Goal: Information Seeking & Learning: Learn about a topic

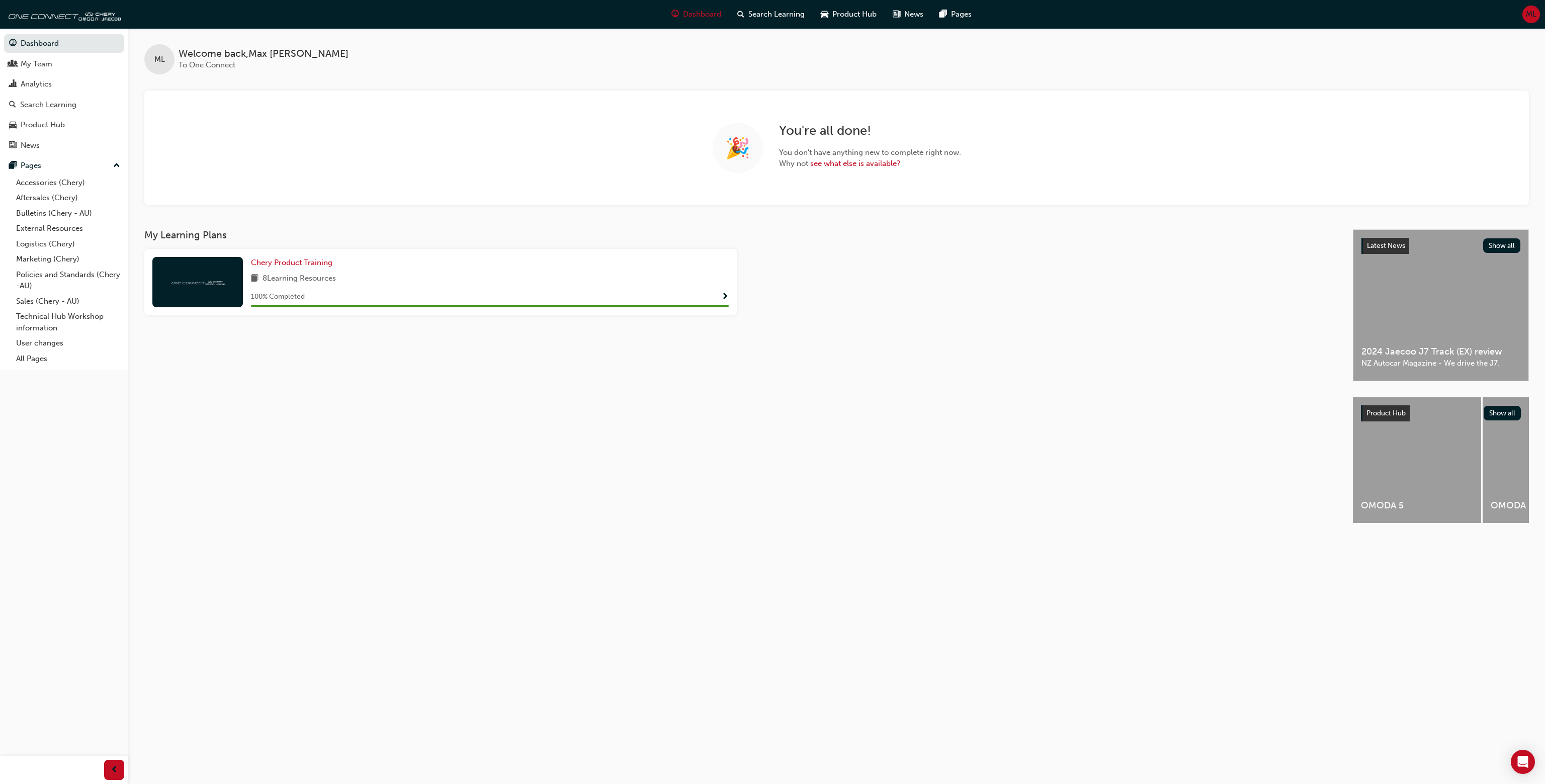
click at [399, 279] on div "8 Learning Resources" at bounding box center [490, 279] width 478 height 13
click at [722, 300] on span "Show Progress" at bounding box center [724, 297] width 7 height 9
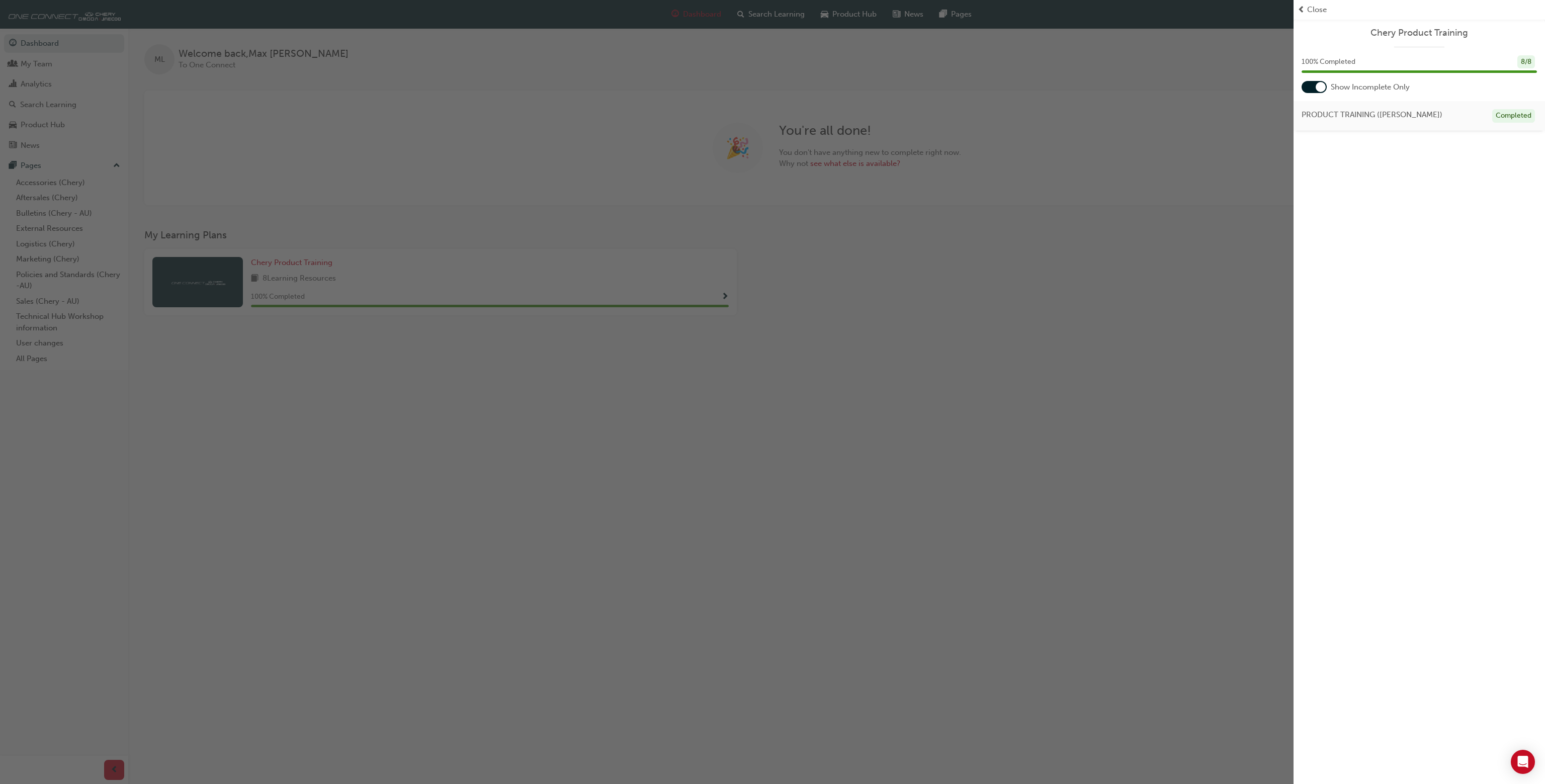
click at [1205, 219] on div "button" at bounding box center [647, 392] width 1293 height 784
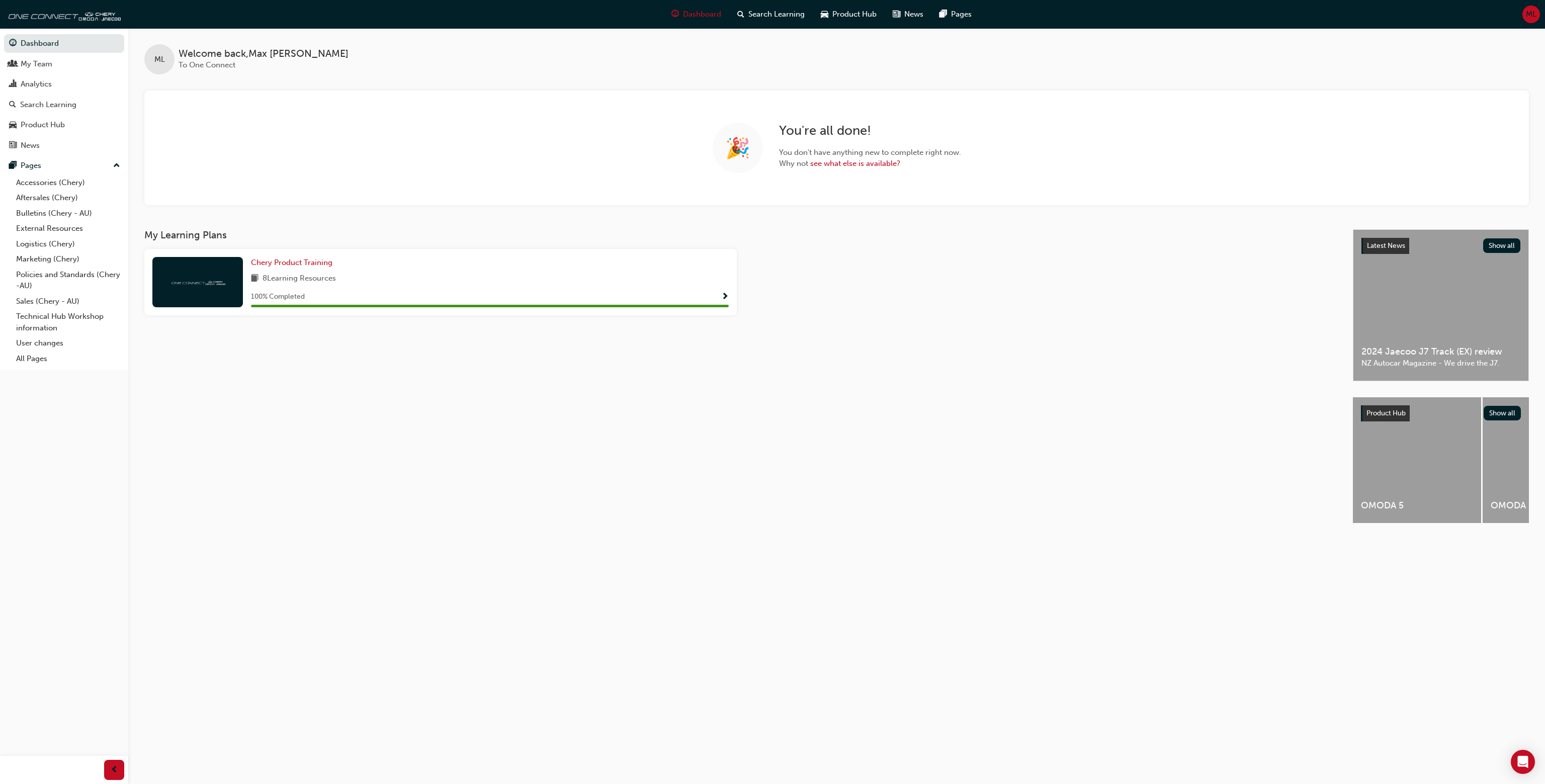
click at [718, 300] on div "100 % Completed" at bounding box center [490, 297] width 478 height 13
click at [722, 298] on span "Show Progress" at bounding box center [724, 297] width 7 height 9
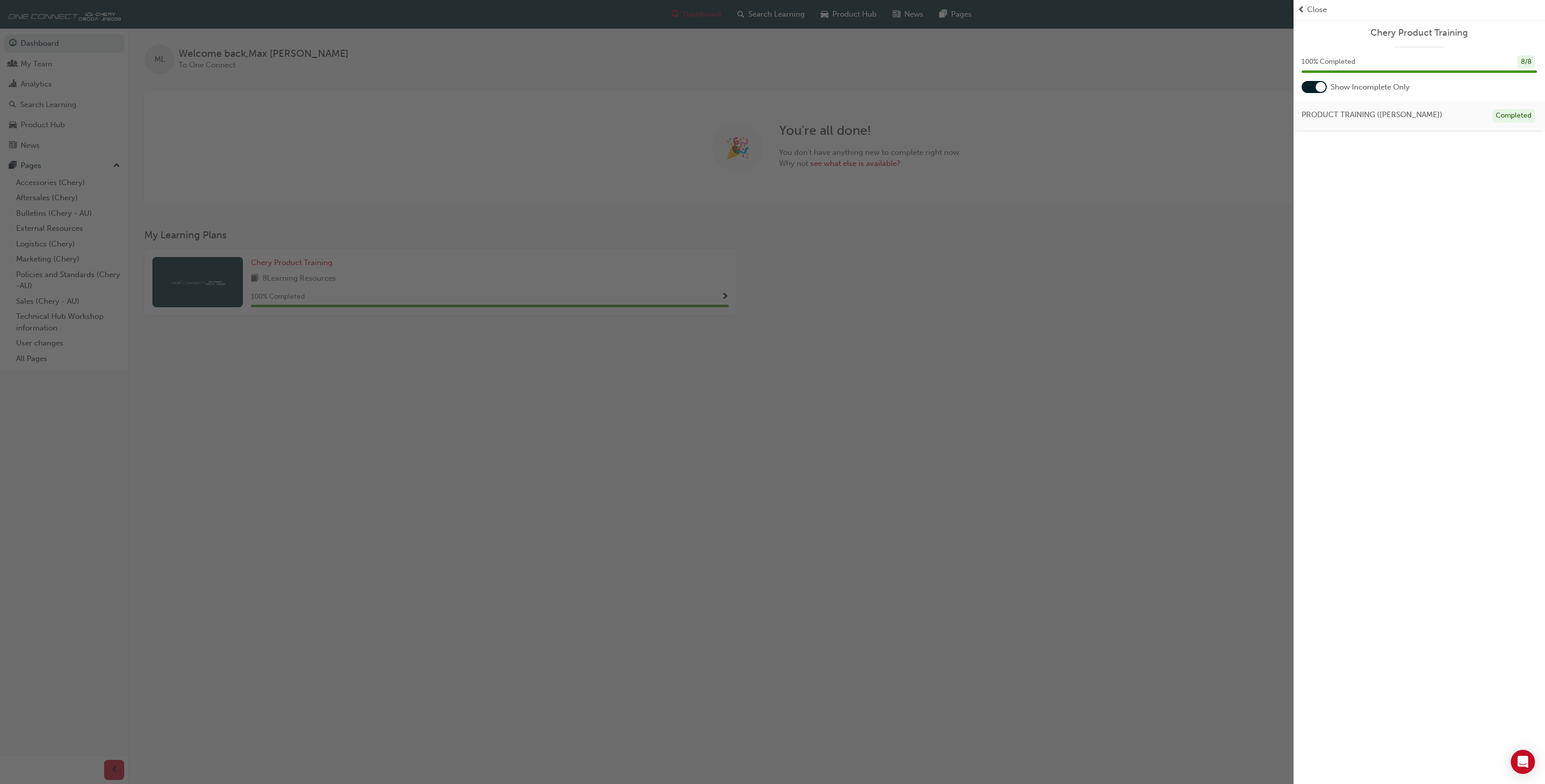
click at [1314, 83] on div at bounding box center [1314, 87] width 25 height 12
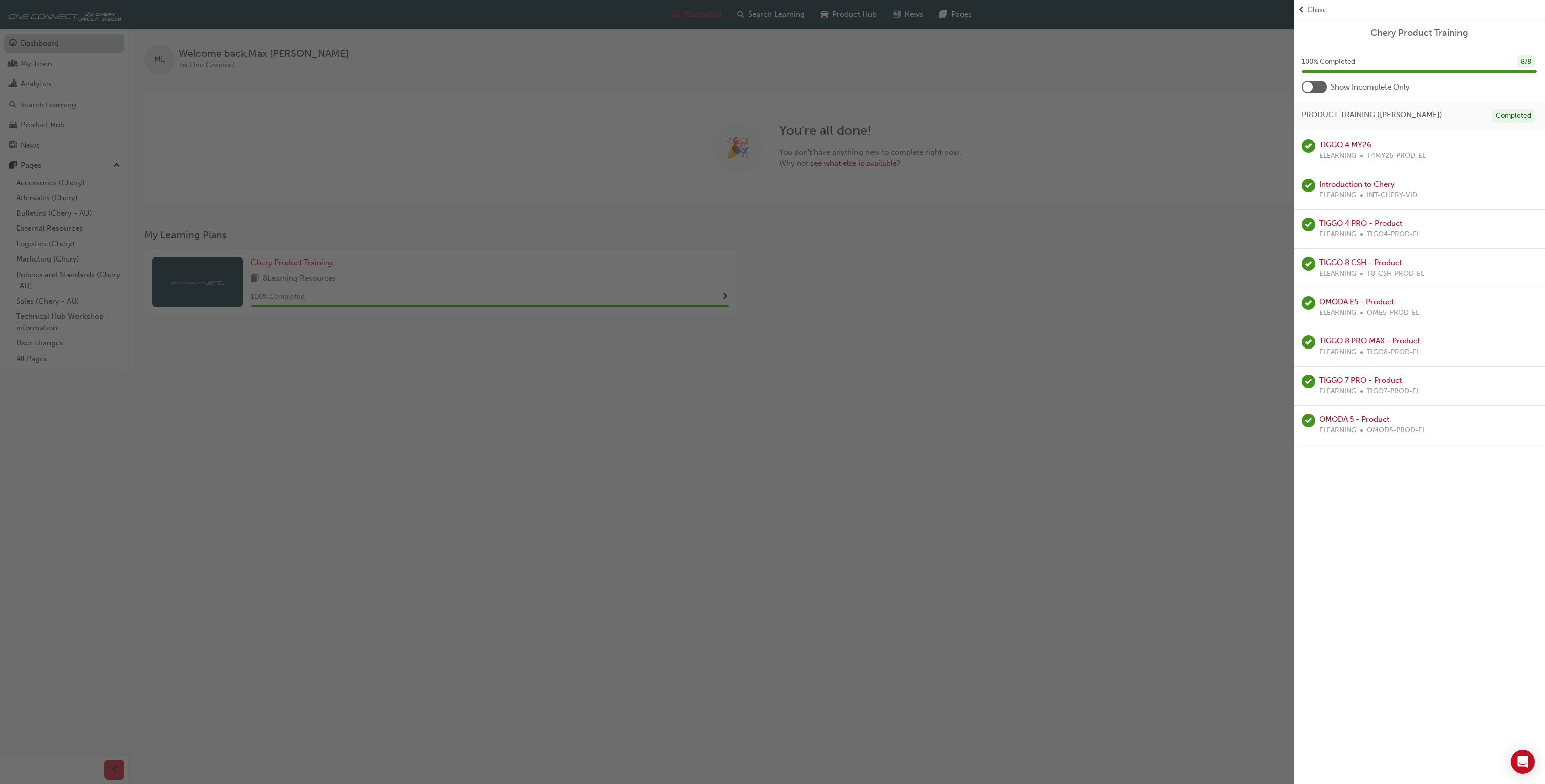
click at [62, 32] on div "button" at bounding box center [647, 392] width 1293 height 784
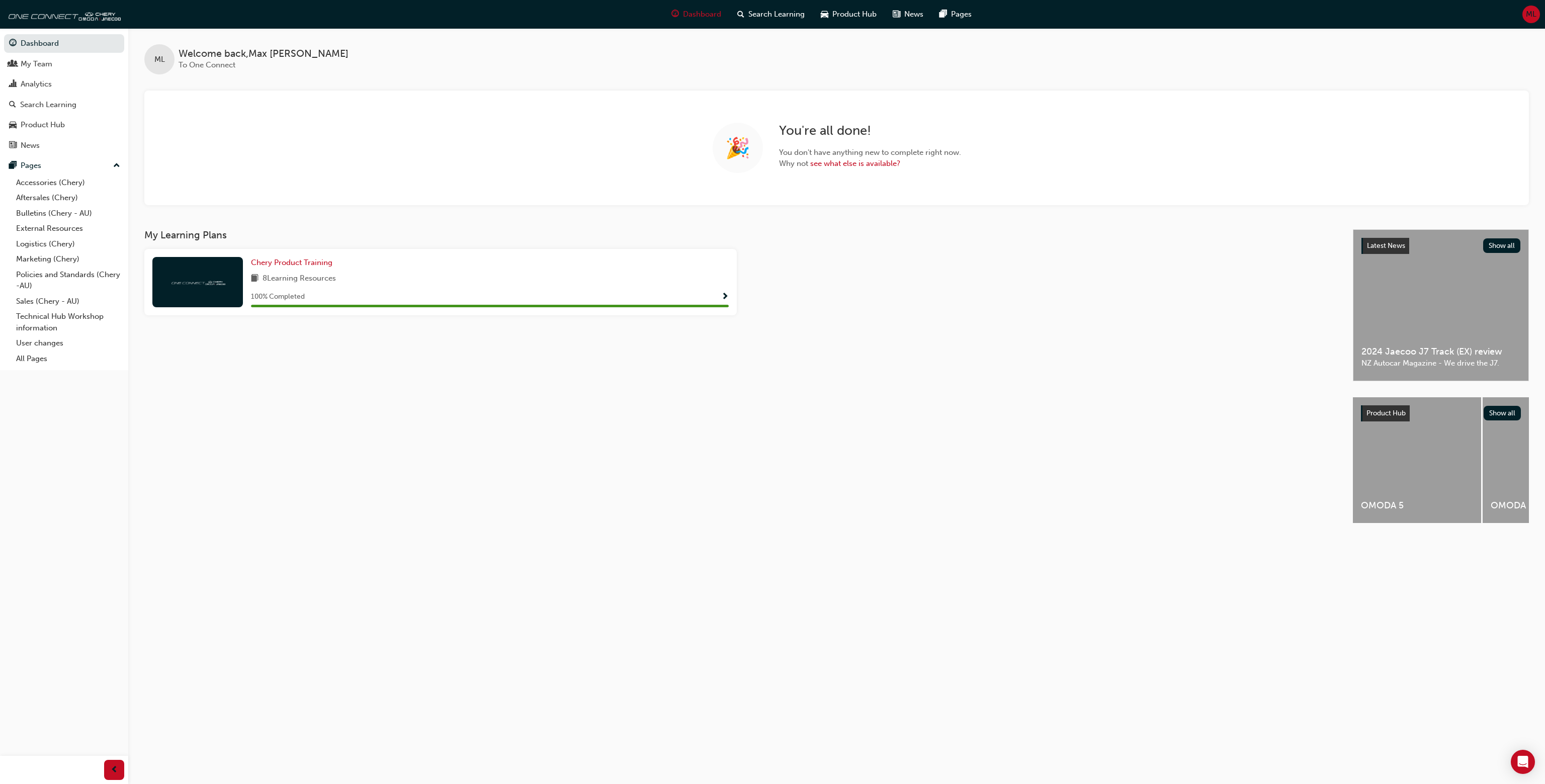
click at [172, 60] on div "ML" at bounding box center [159, 59] width 30 height 30
click at [1460, 267] on div "Latest News Show all 2024 Jaecoo J7 Track (EX) review NZ Autocar Magazine - We …" at bounding box center [1441, 305] width 175 height 151
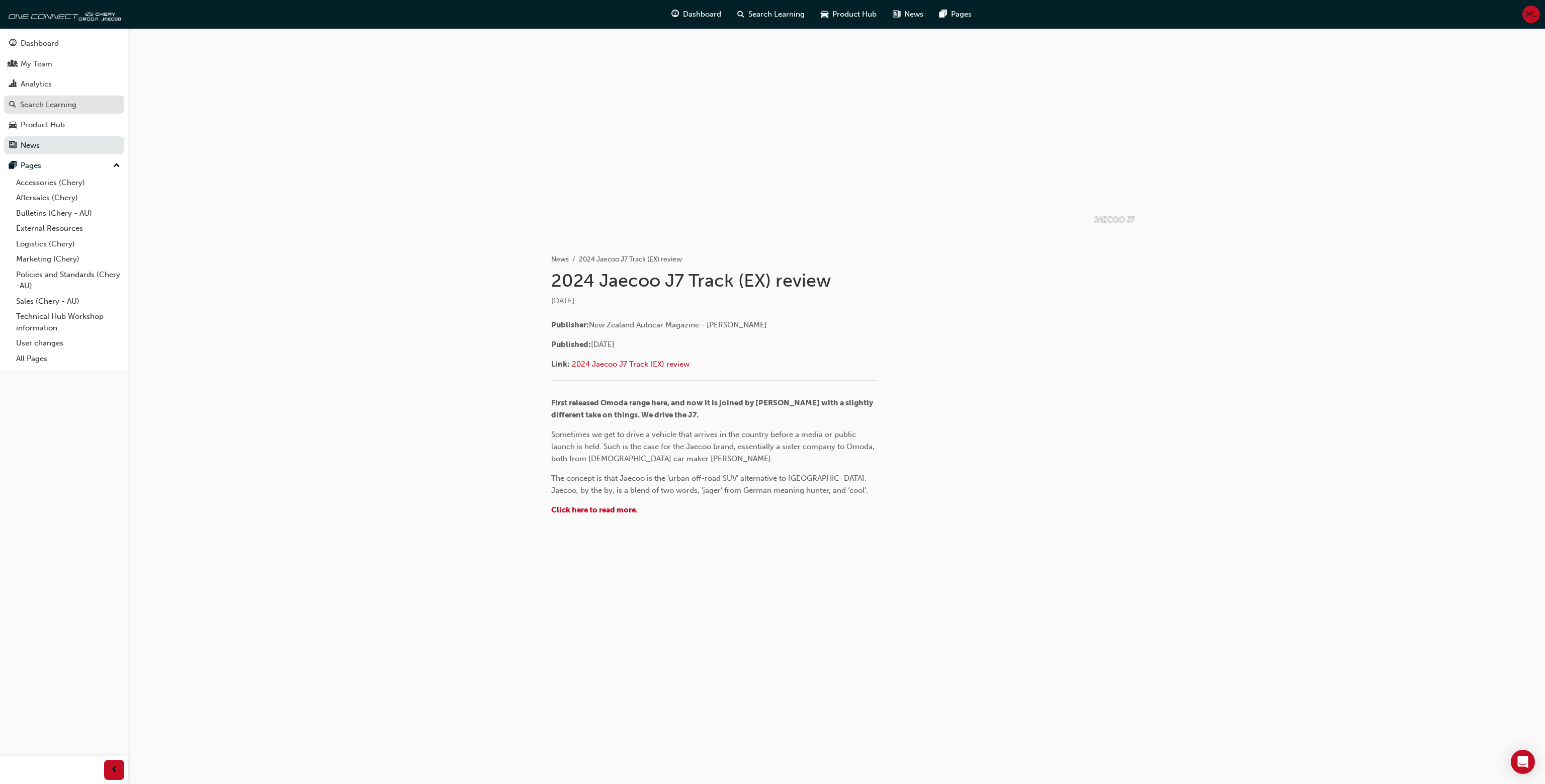
click at [57, 104] on div "Search Learning" at bounding box center [48, 104] width 56 height 11
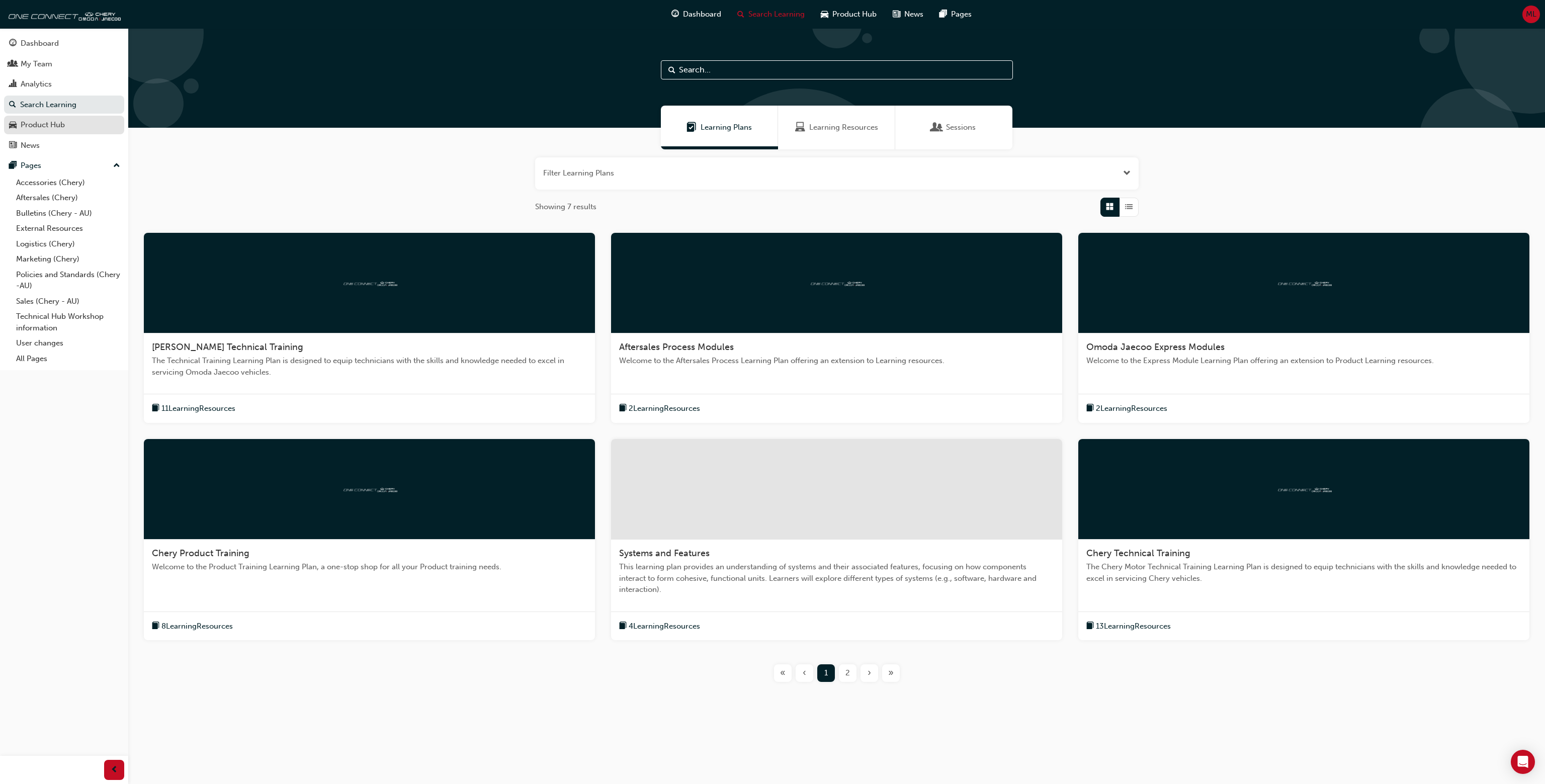
click at [50, 130] on div "Product Hub" at bounding box center [42, 124] width 44 height 11
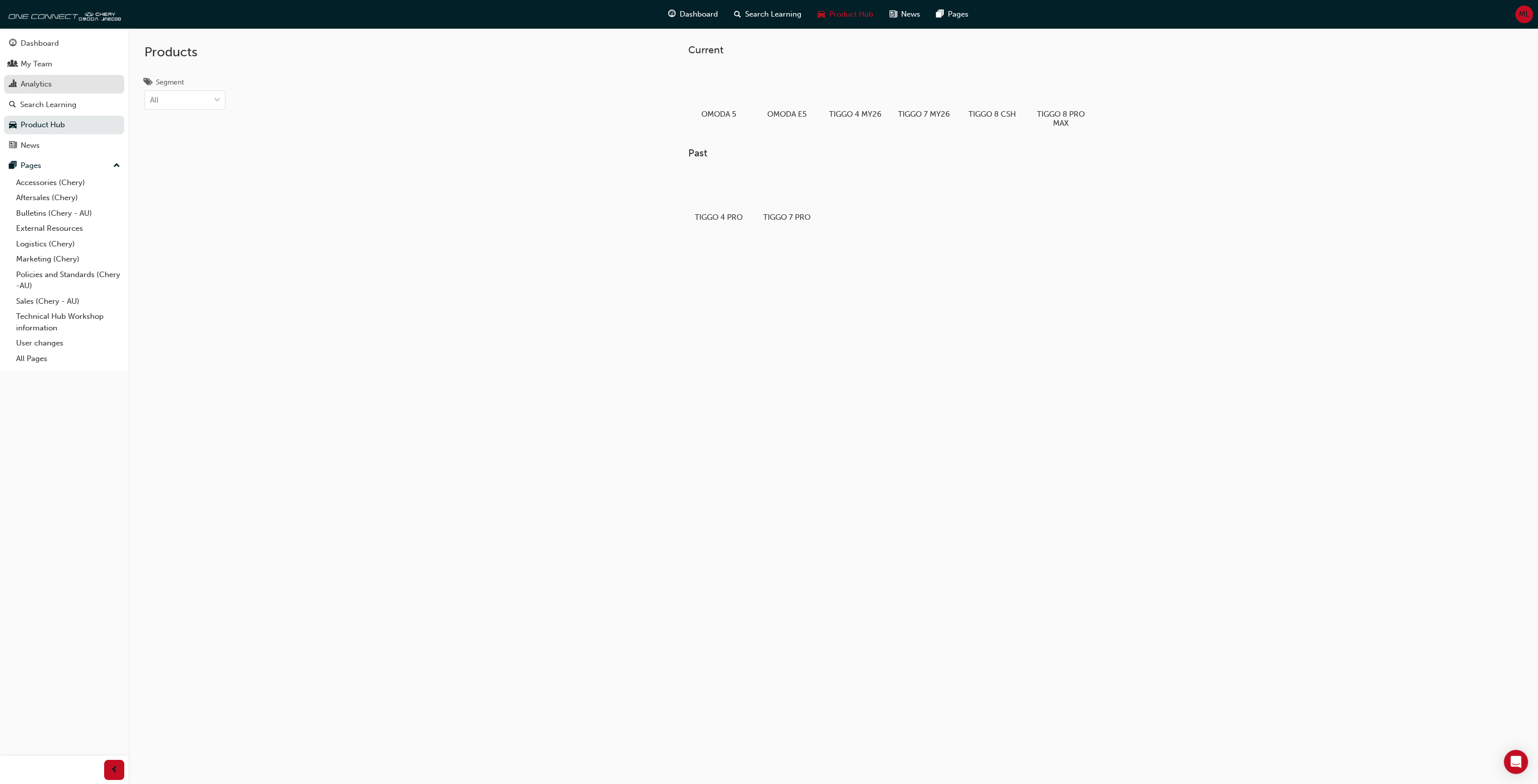
click at [60, 85] on div "Analytics" at bounding box center [64, 84] width 110 height 13
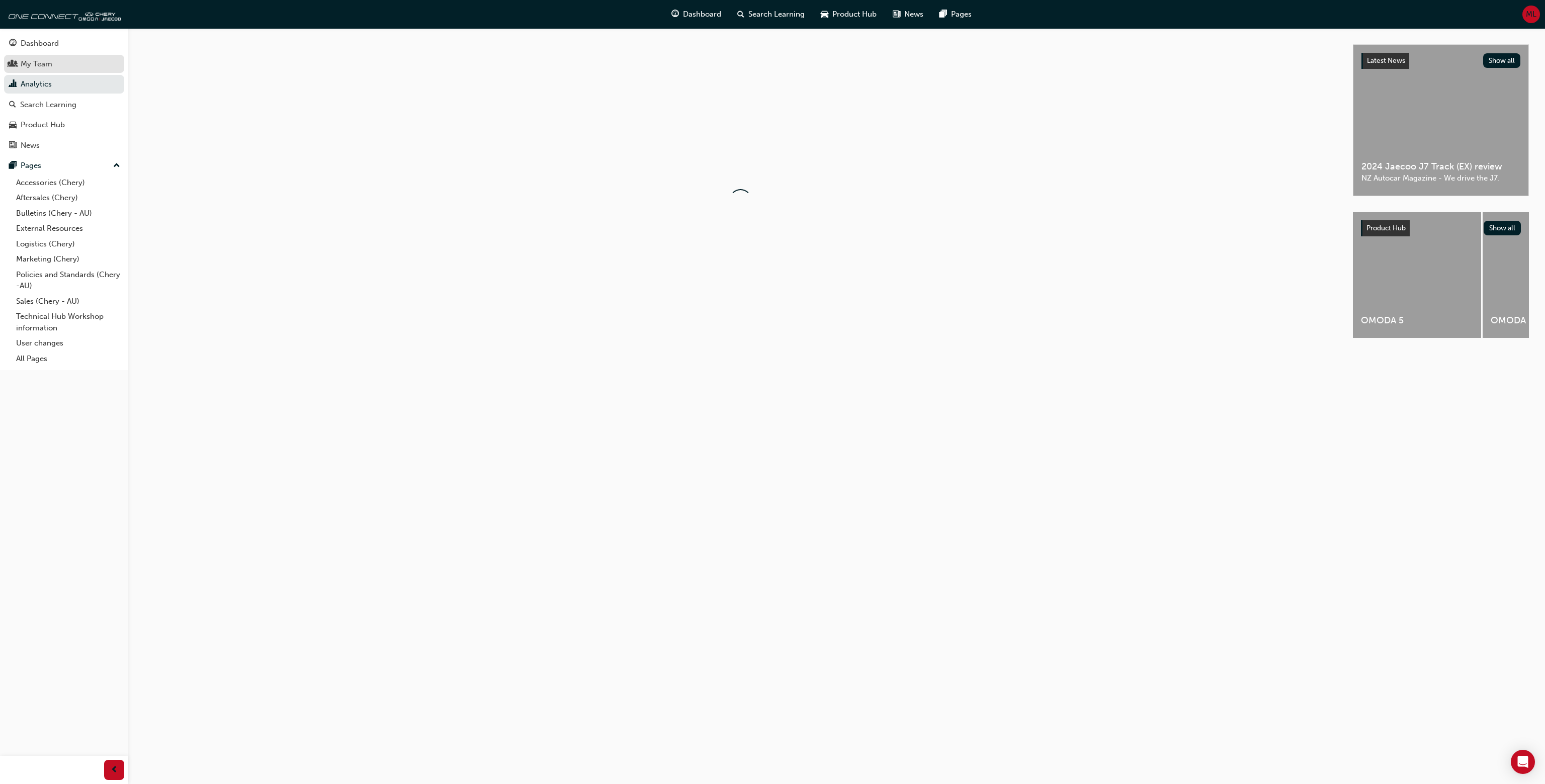
click at [66, 70] on div "My Team" at bounding box center [64, 64] width 110 height 13
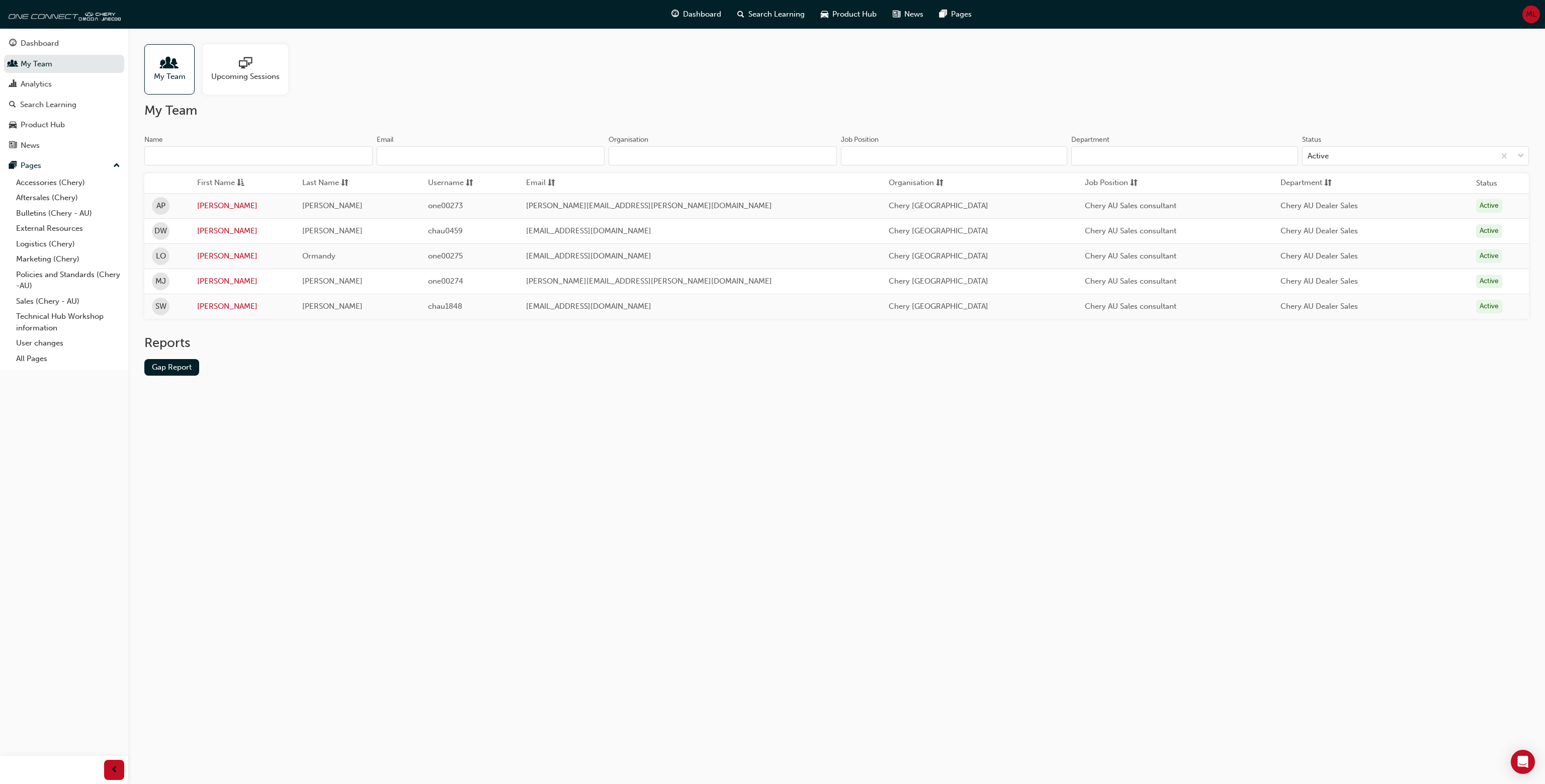
click at [239, 69] on span "sessionType_ONLINE_URL-icon" at bounding box center [245, 64] width 13 height 14
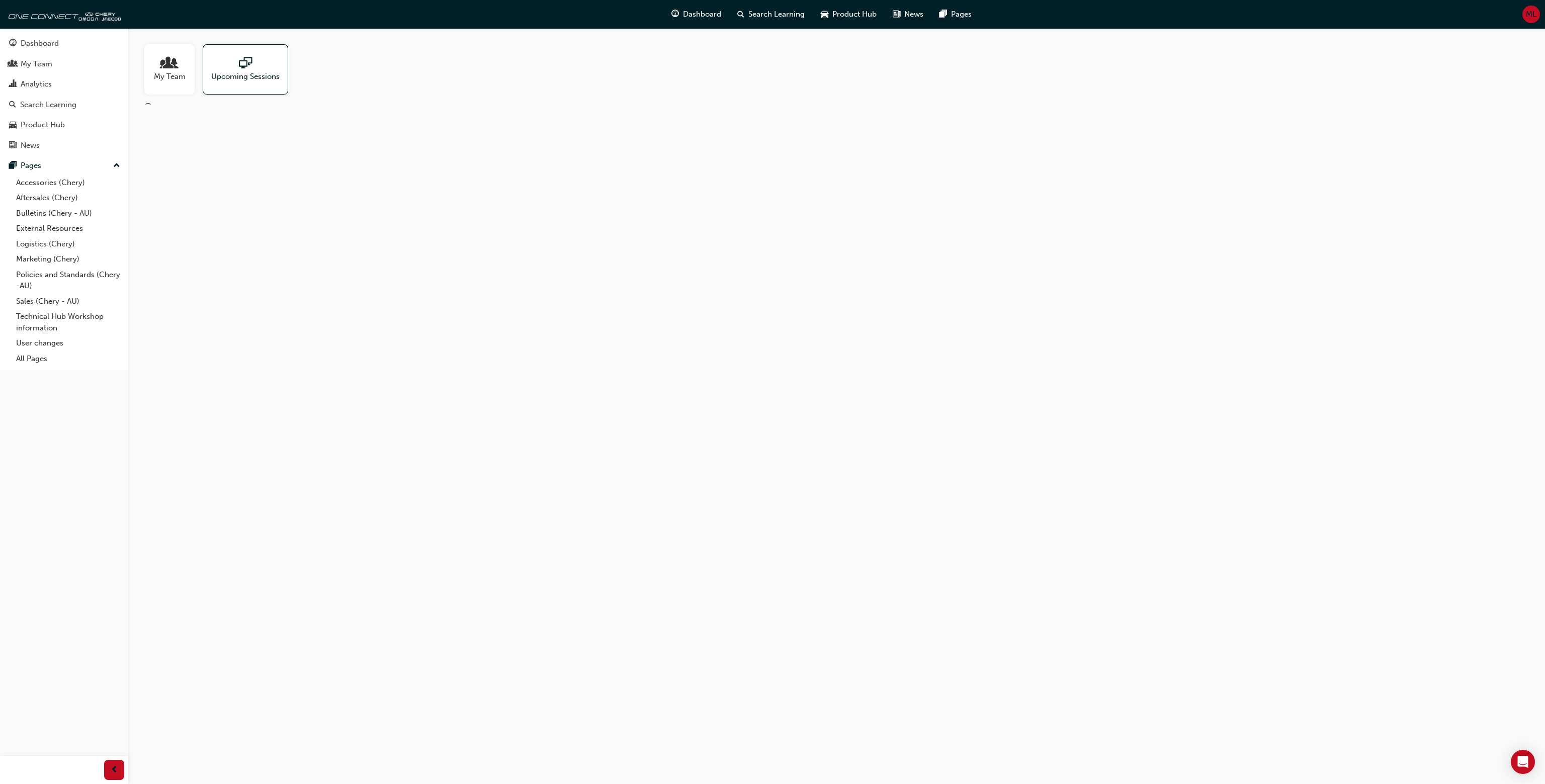
click at [173, 66] on span "people-icon" at bounding box center [169, 64] width 13 height 14
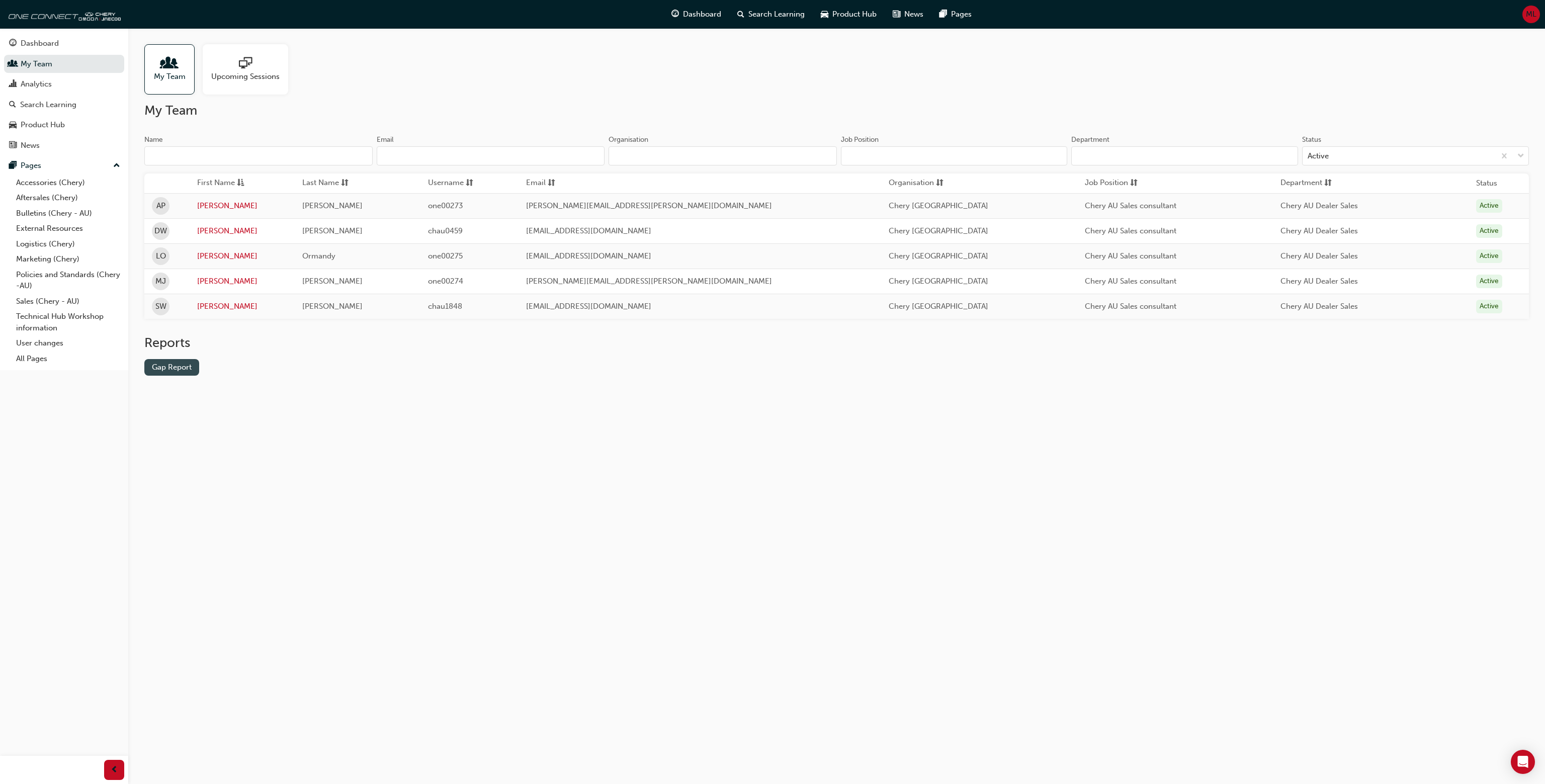
click at [170, 368] on link "Gap Report" at bounding box center [171, 367] width 55 height 17
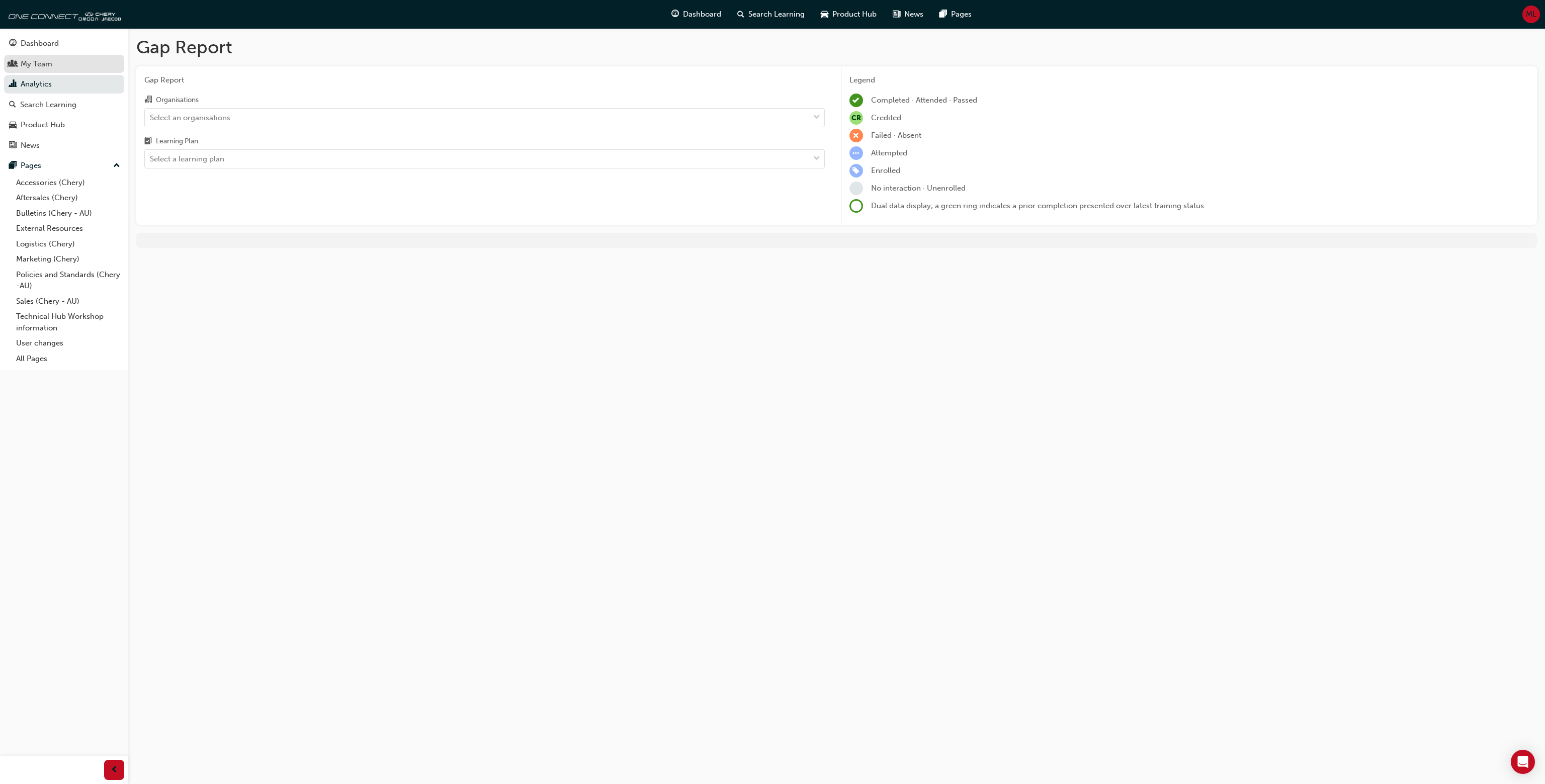
click at [66, 57] on link "My Team" at bounding box center [64, 64] width 120 height 19
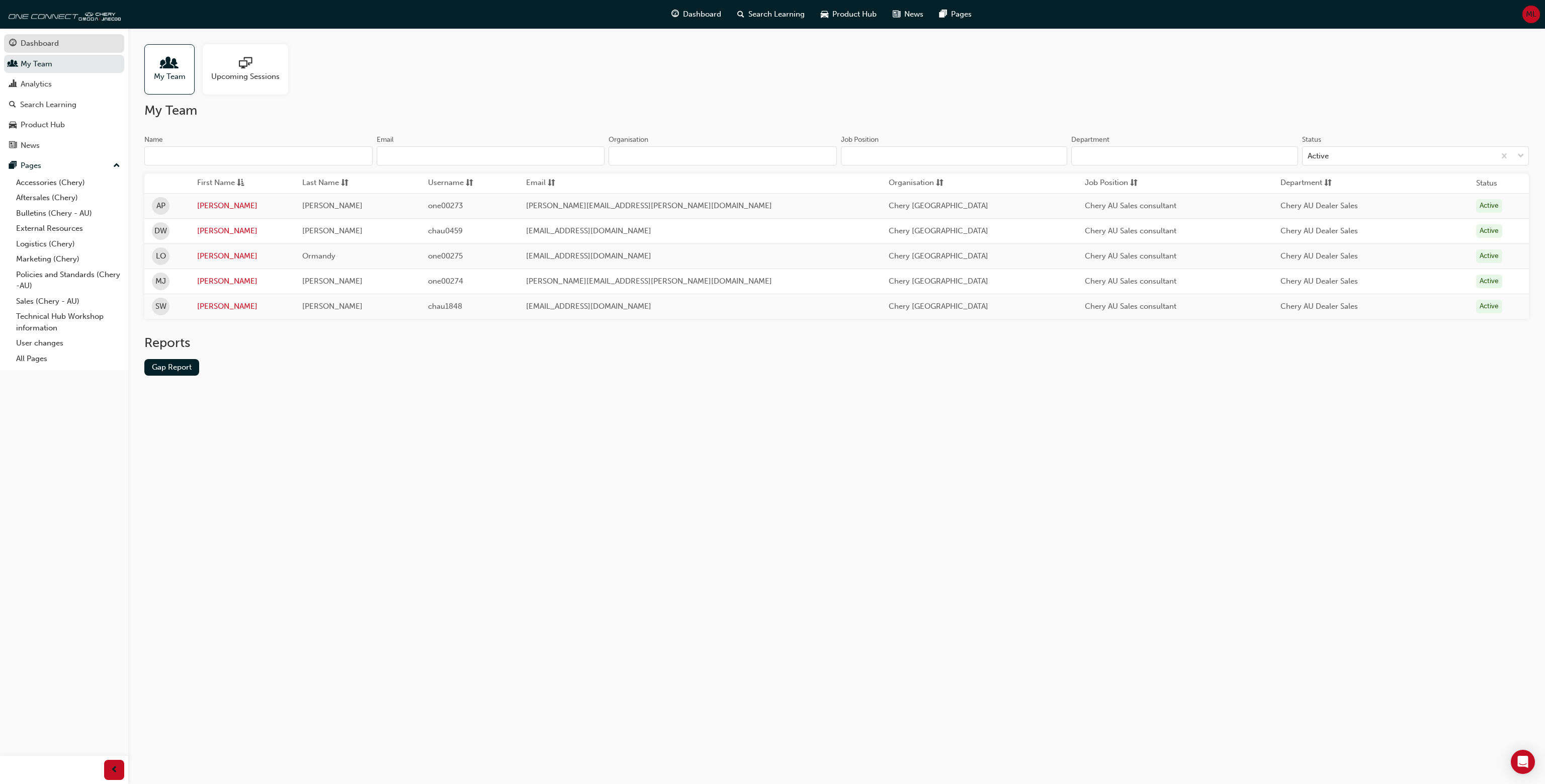
click at [74, 37] on link "Dashboard" at bounding box center [64, 44] width 120 height 19
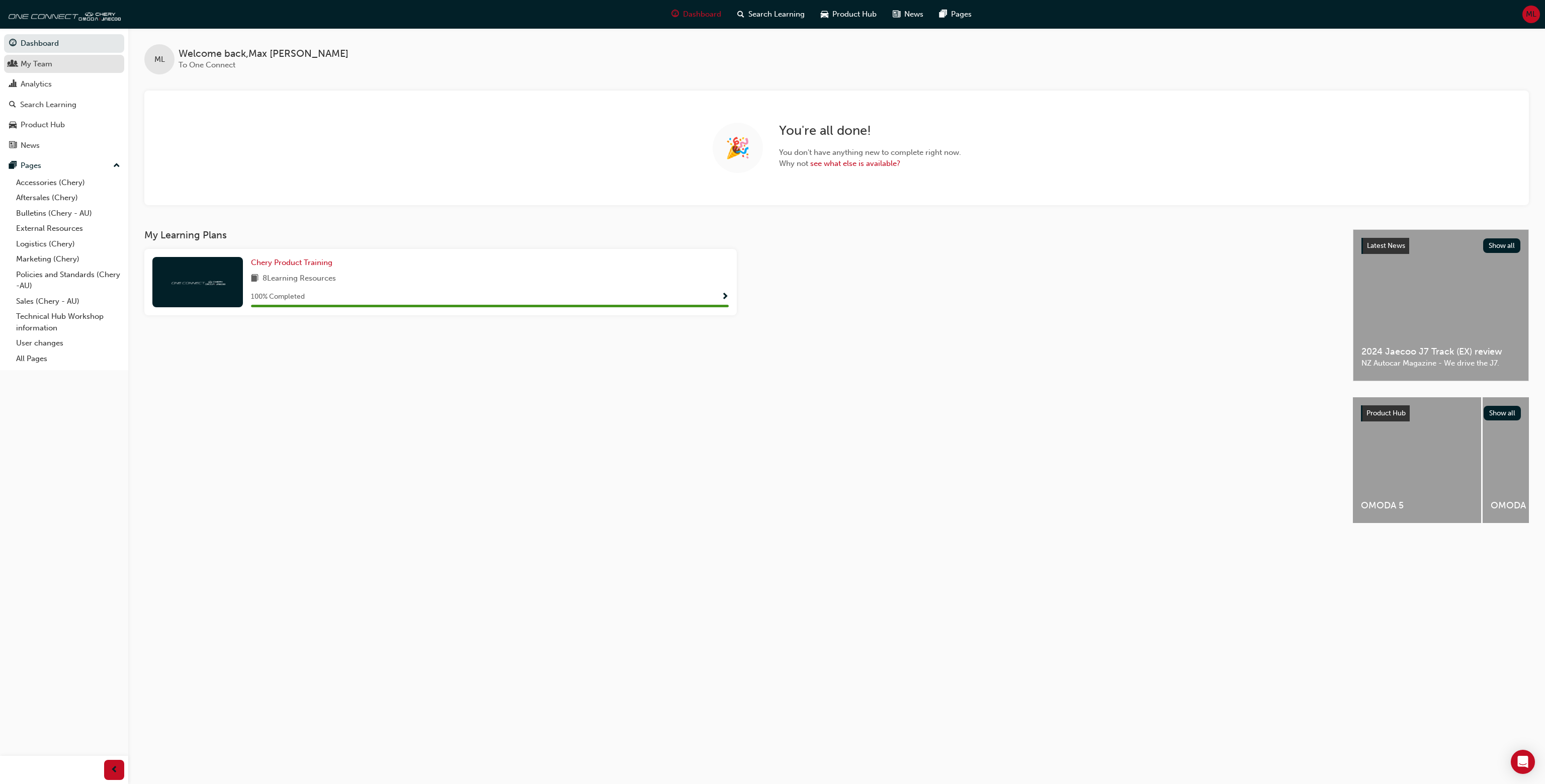
click at [62, 55] on link "My Team" at bounding box center [64, 64] width 120 height 19
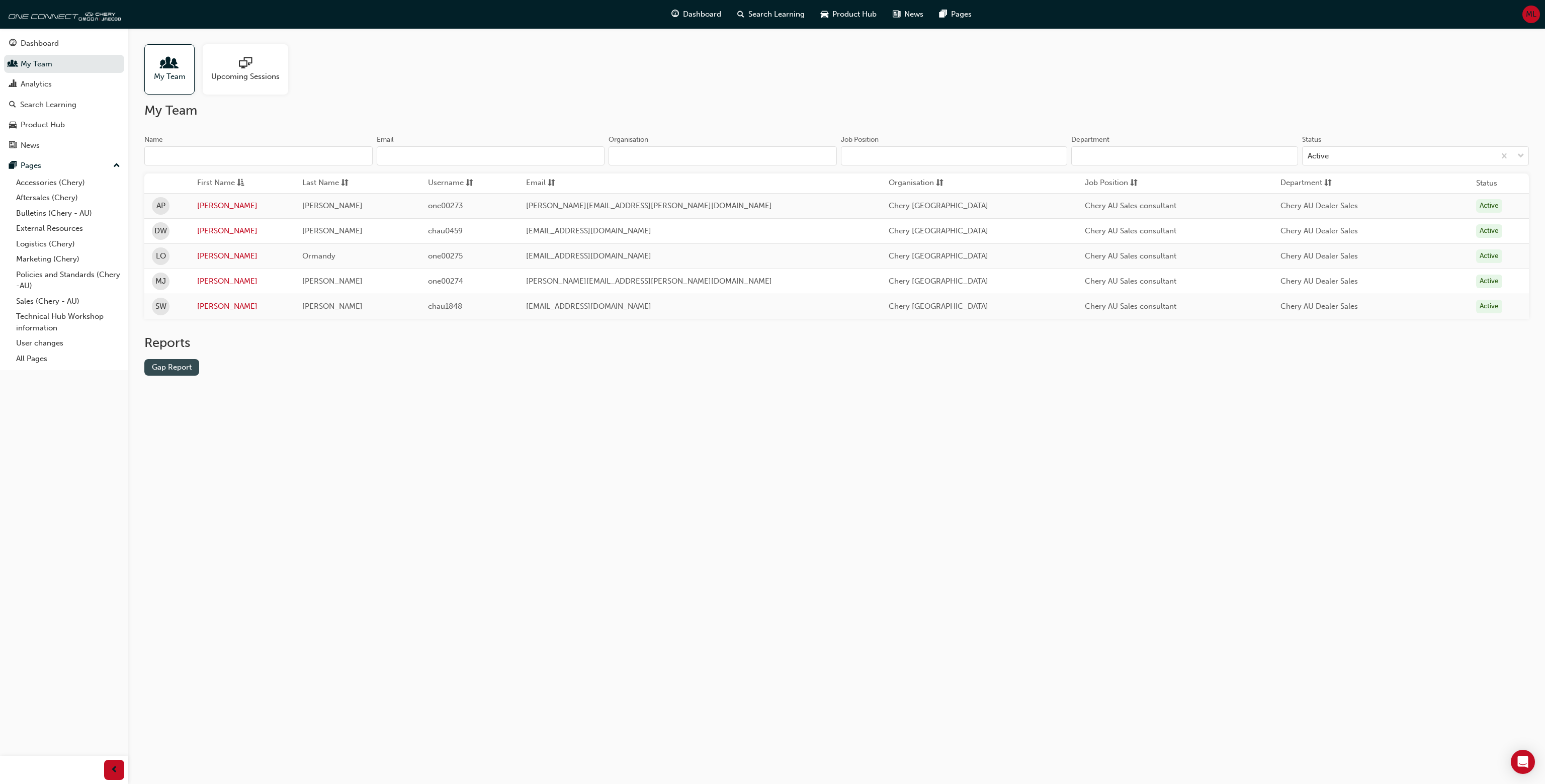
click at [183, 362] on link "Gap Report" at bounding box center [171, 367] width 55 height 17
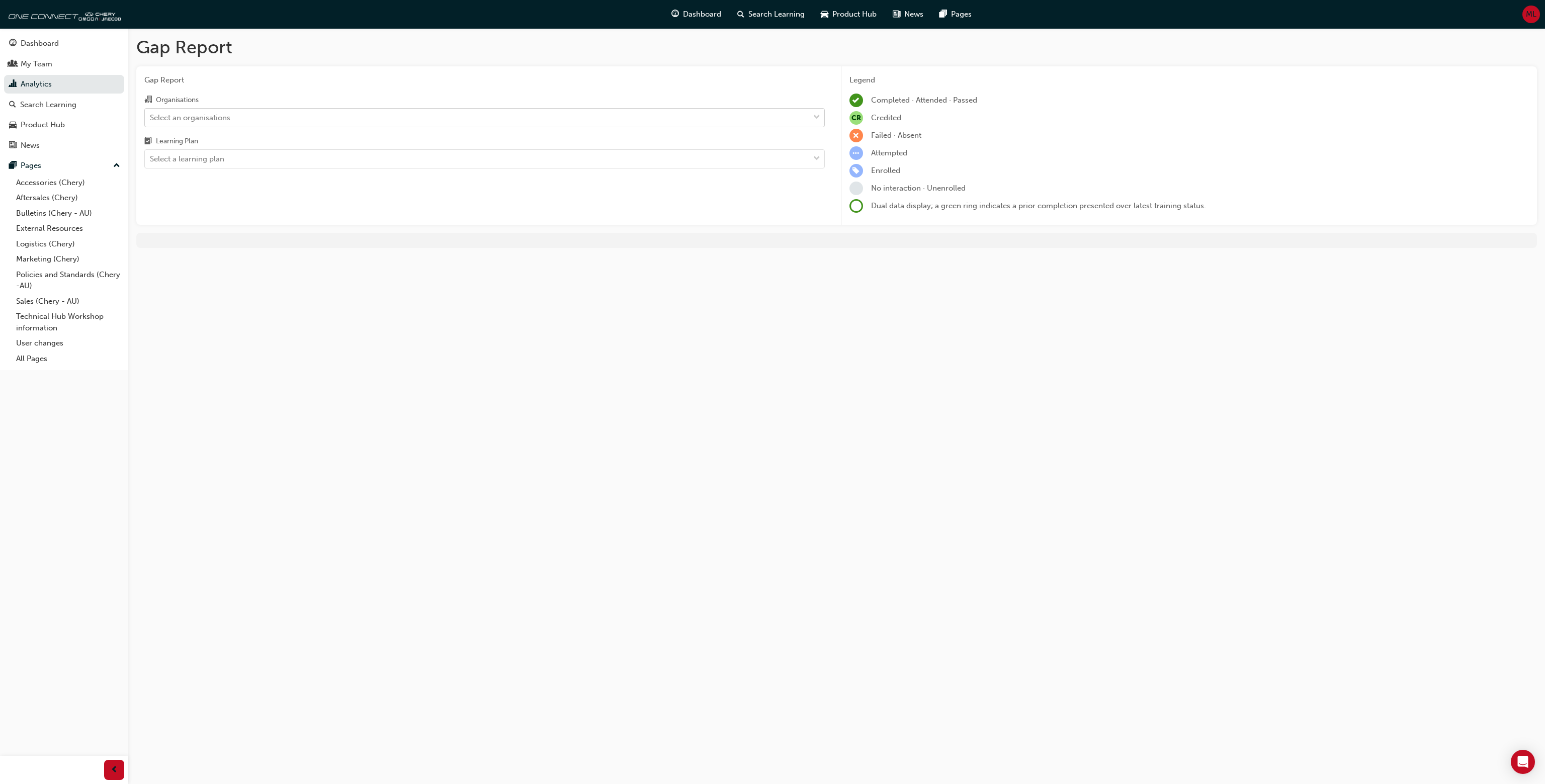
click at [554, 116] on div "Select an organisations" at bounding box center [477, 118] width 664 height 18
click at [151, 116] on input "Organisations Select an organisations" at bounding box center [150, 117] width 1 height 9
click at [554, 115] on div "Select an organisations" at bounding box center [477, 118] width 664 height 18
click at [151, 115] on input "Organisations 0 results available. Select is focused ,type to refine list, pres…" at bounding box center [150, 117] width 1 height 9
click at [419, 146] on div "Learning Plan" at bounding box center [484, 143] width 681 height 15
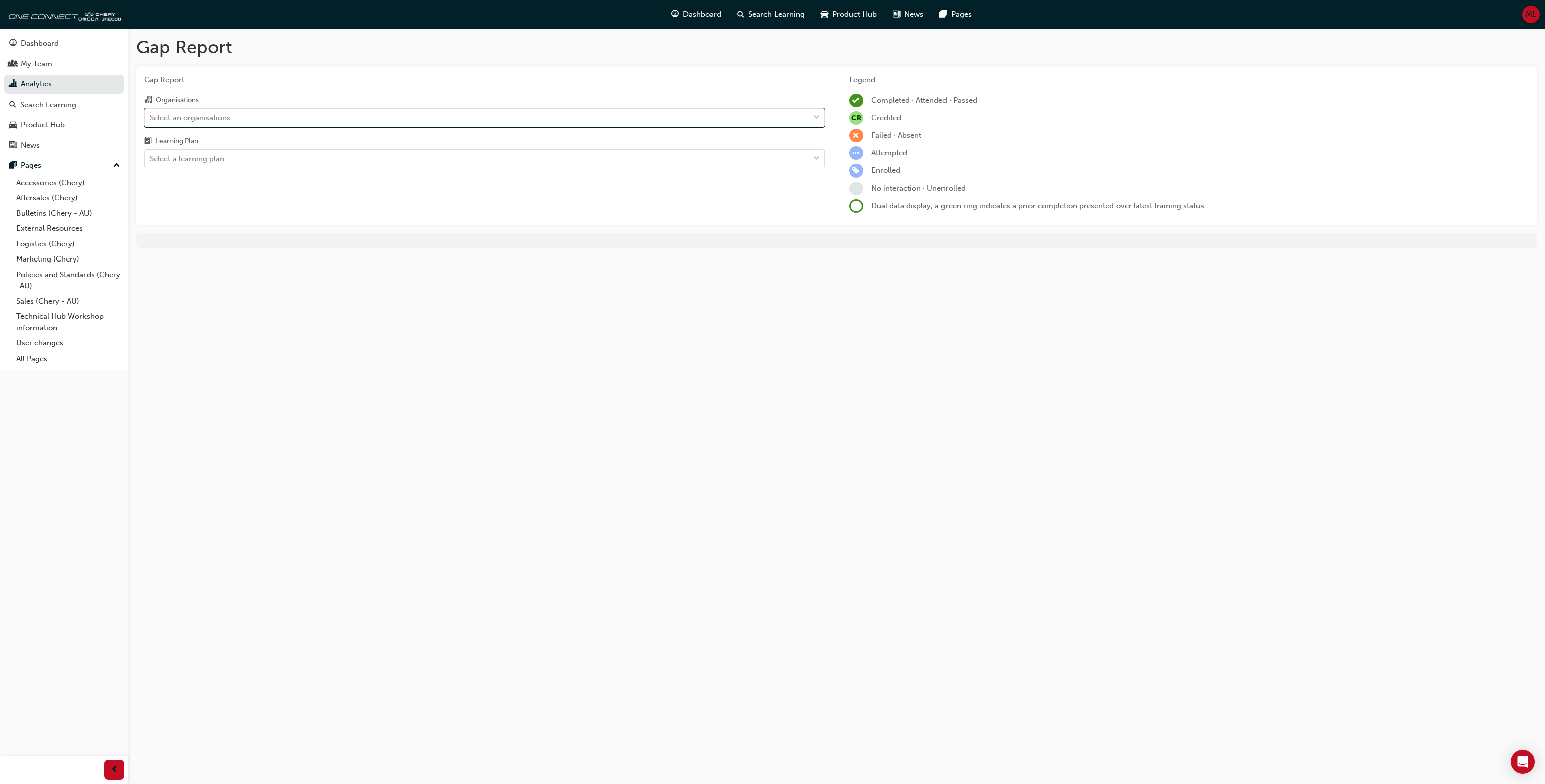
click at [151, 154] on input "Learning Plan Select a learning plan" at bounding box center [150, 158] width 1 height 9
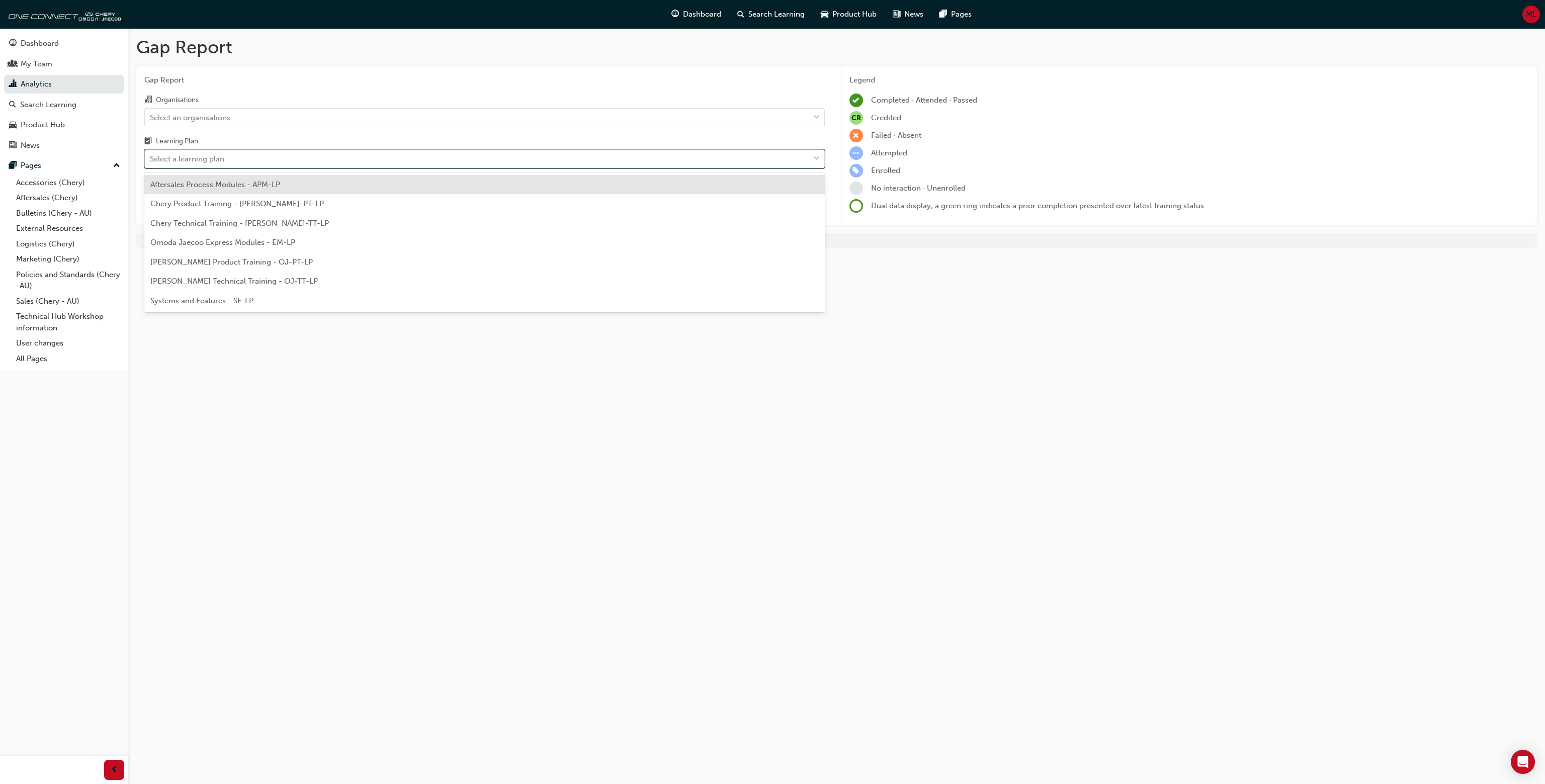
click at [403, 158] on div "Select a learning plan" at bounding box center [477, 159] width 664 height 18
click at [151, 158] on input "Learning Plan option Aftersales Process Modules - APM-LP focused, 1 of 7. 7 res…" at bounding box center [150, 158] width 1 height 9
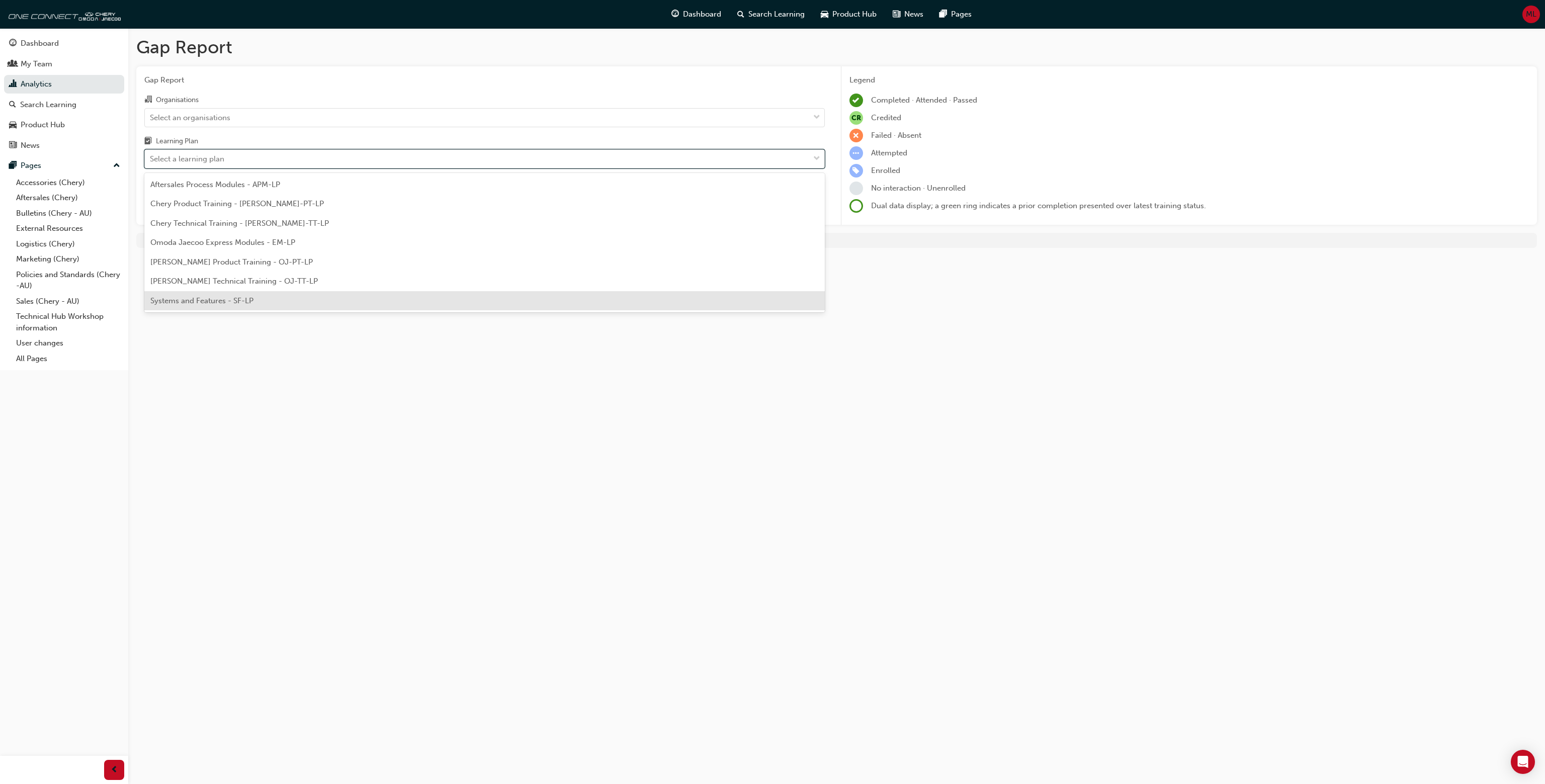
click at [256, 299] on div "Systems and Features - SF-LP" at bounding box center [484, 300] width 681 height 20
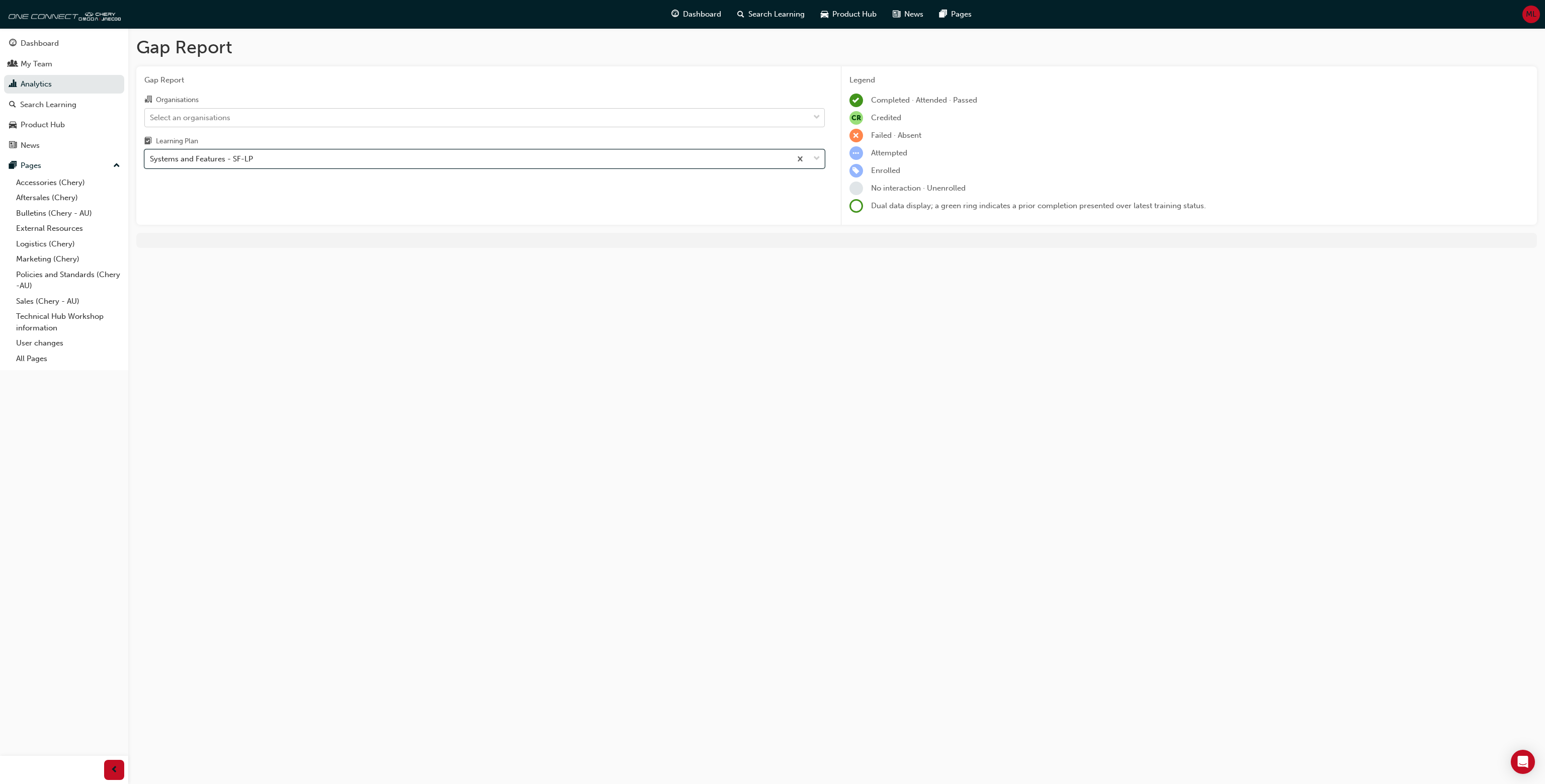
click at [250, 114] on div "Select an organisations" at bounding box center [477, 118] width 664 height 18
click at [151, 114] on input "Organisations Select an organisations" at bounding box center [150, 117] width 1 height 9
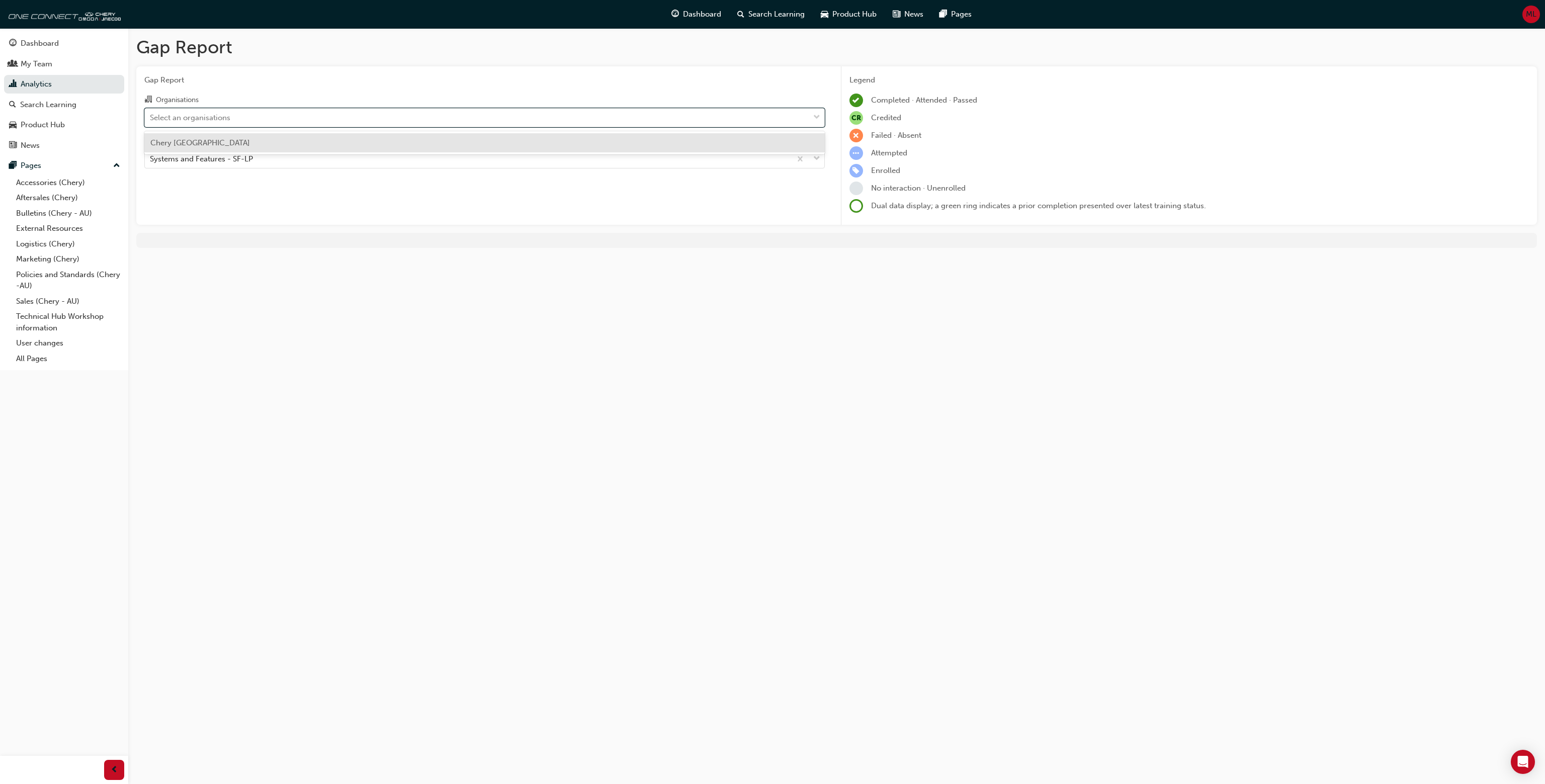
click at [238, 135] on div "Chery [GEOGRAPHIC_DATA]" at bounding box center [484, 143] width 681 height 20
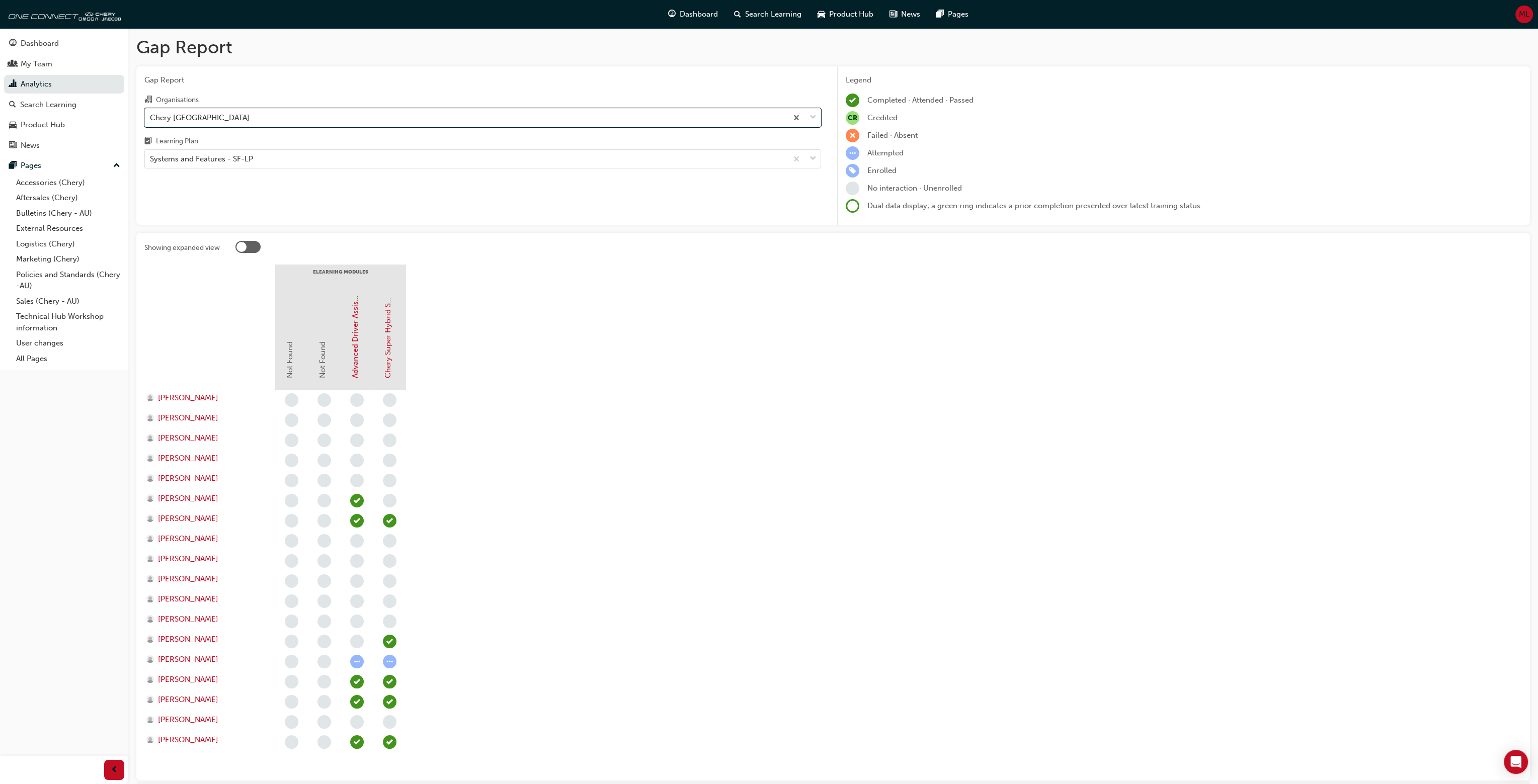
scroll to position [52, 0]
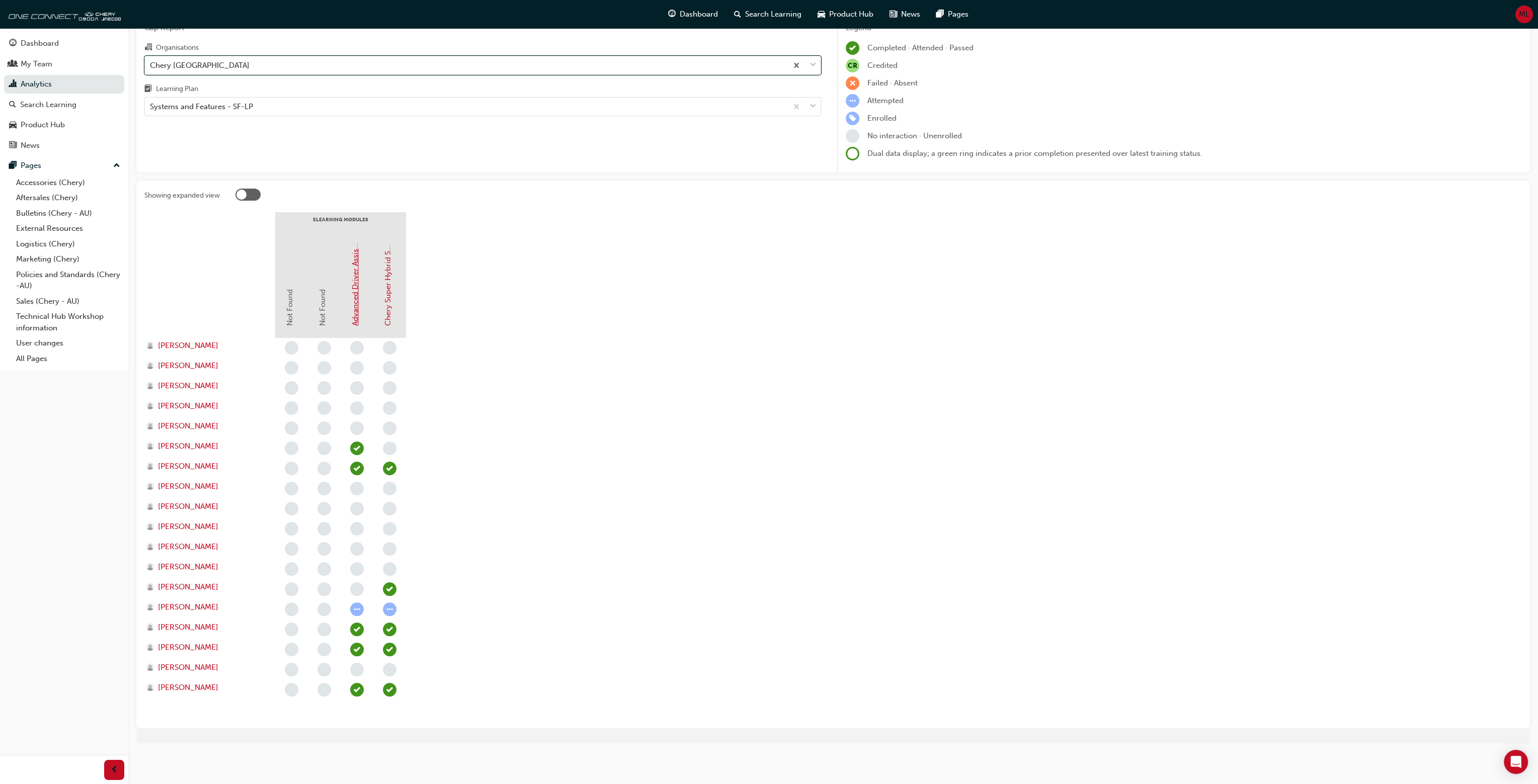
click at [354, 309] on link "Advanced Driver Assist Systems (ADAS) - Chery" at bounding box center [355, 244] width 9 height 164
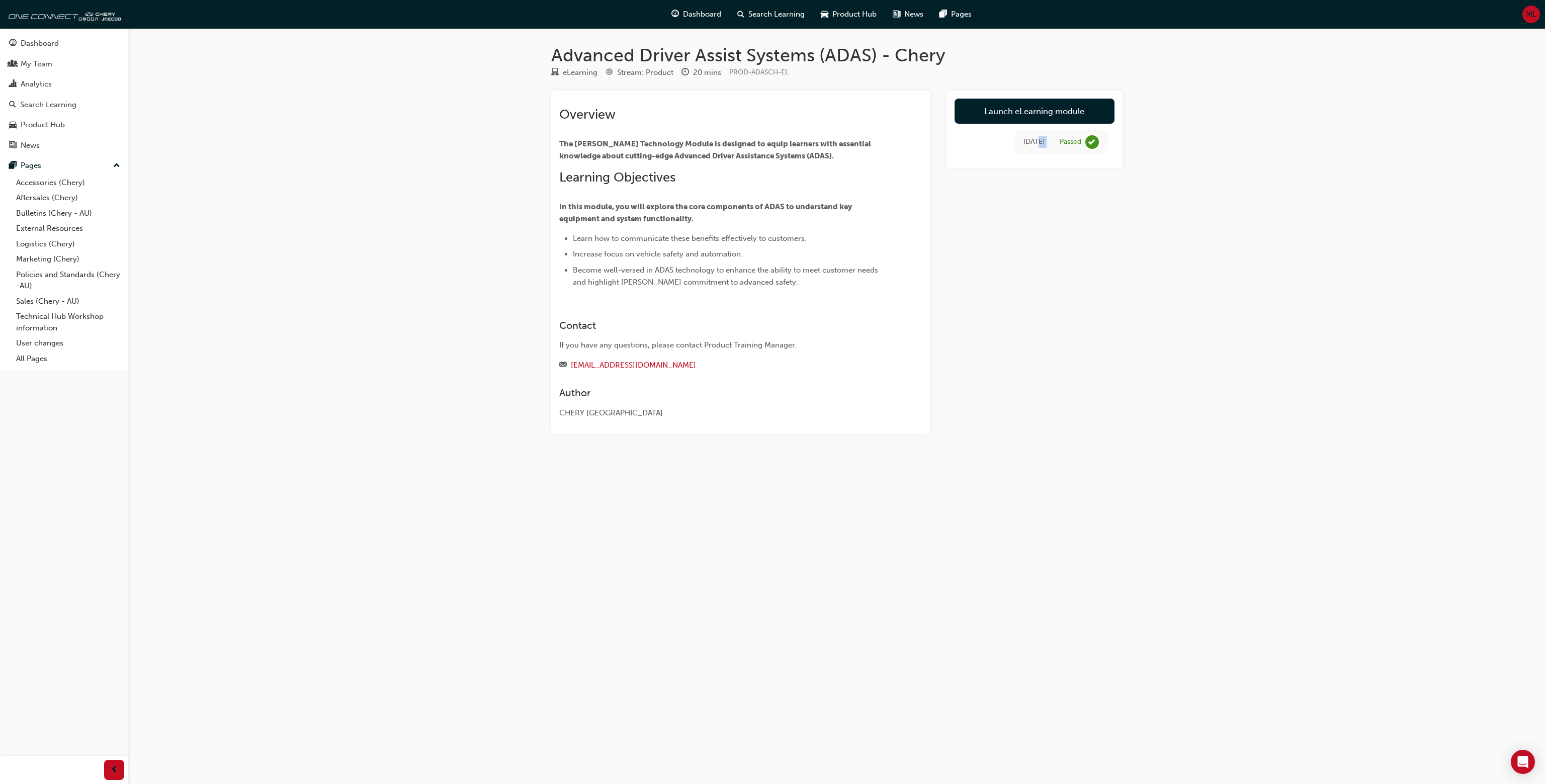
drag, startPoint x: 1008, startPoint y: 141, endPoint x: 1060, endPoint y: 141, distance: 52.0
click at [1060, 141] on tr "[DATE] Passed" at bounding box center [1061, 142] width 91 height 20
click at [1061, 141] on div "Passed" at bounding box center [1070, 142] width 22 height 9
click at [1056, 112] on link "Launch eLearning module" at bounding box center [1034, 111] width 160 height 25
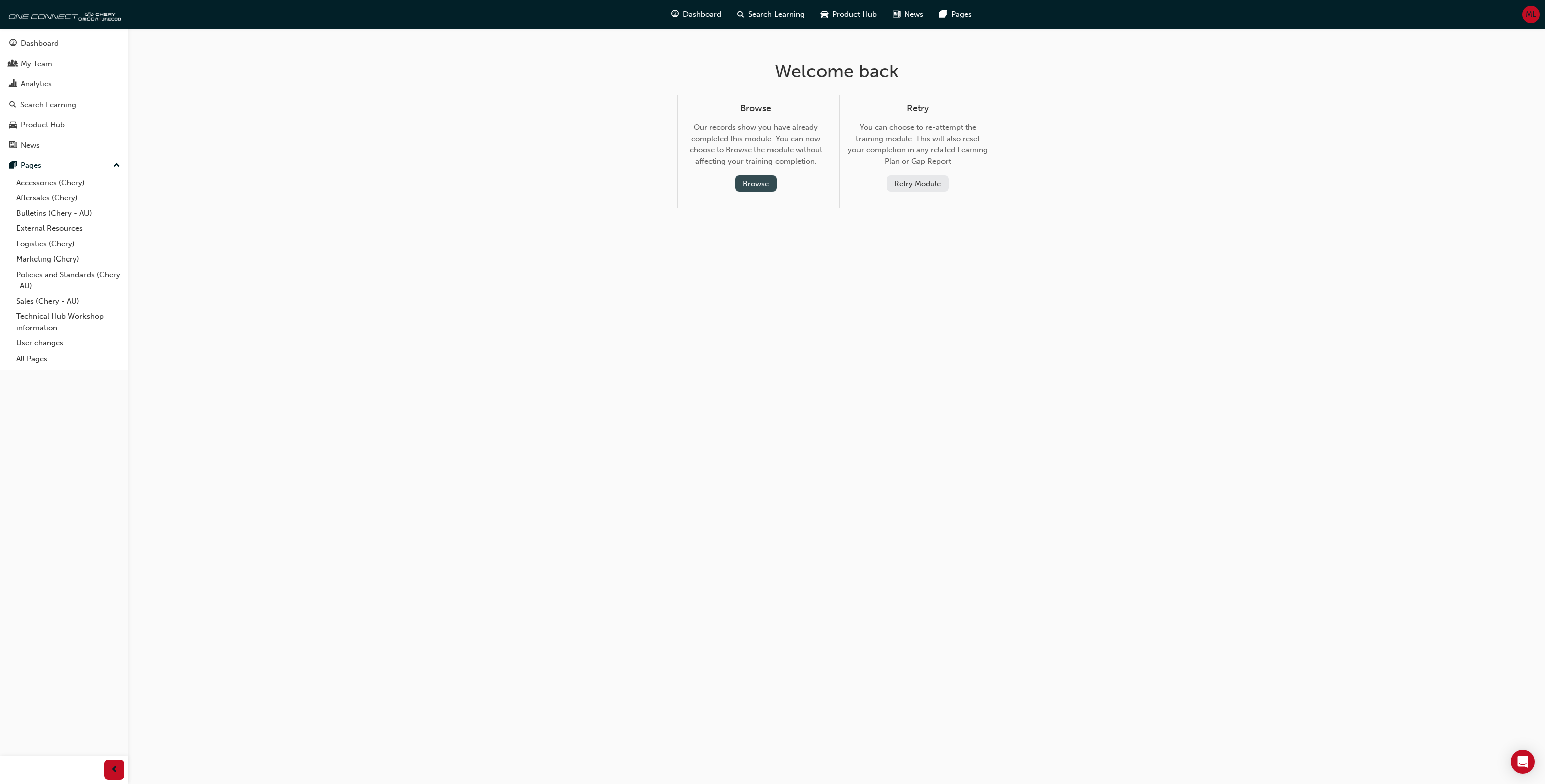
click at [764, 182] on button "Browse" at bounding box center [756, 183] width 41 height 17
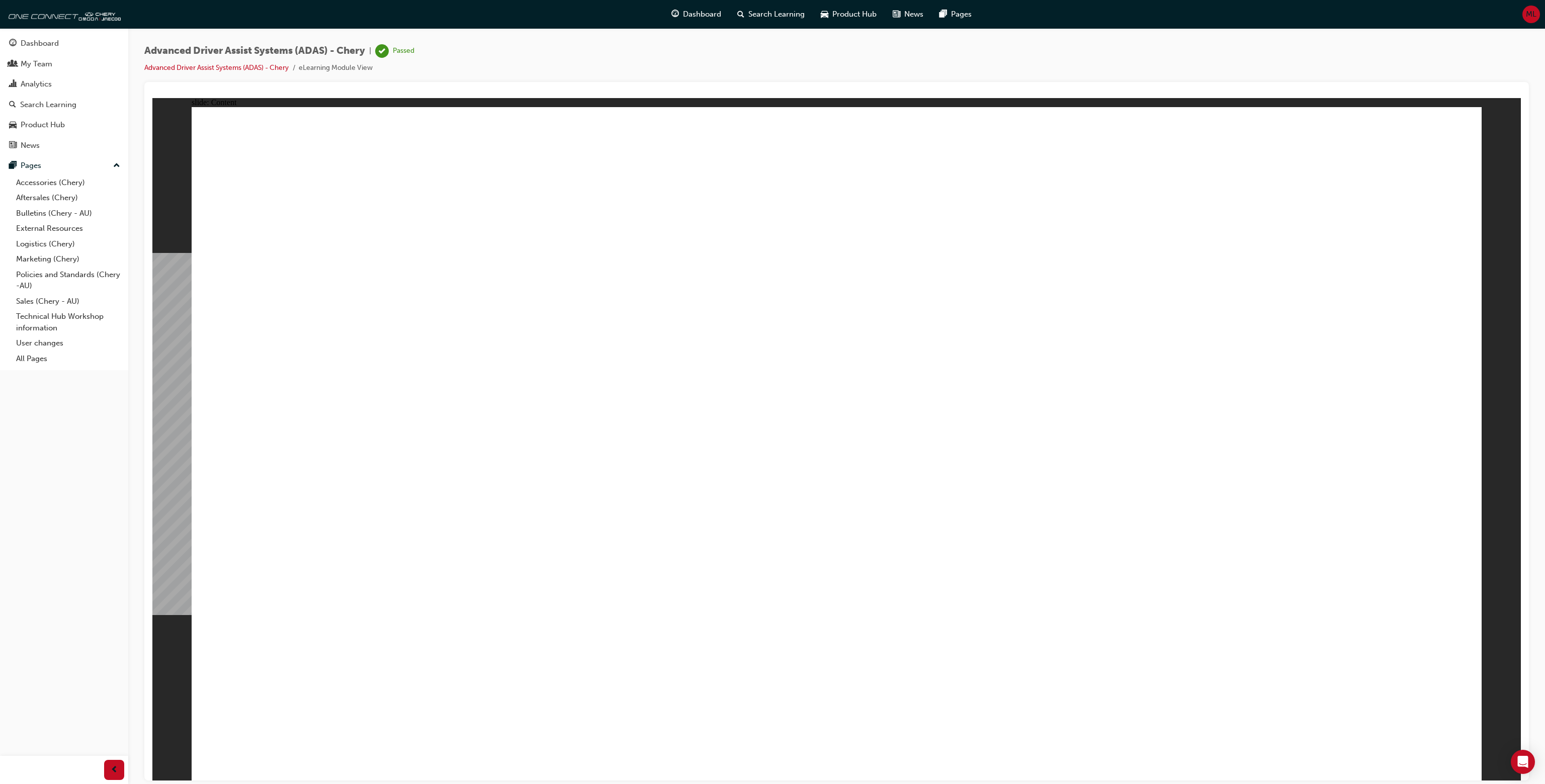
drag, startPoint x: 1354, startPoint y: 727, endPoint x: 1352, endPoint y: 735, distance: 8.2
drag, startPoint x: 1050, startPoint y: 185, endPoint x: 1260, endPoint y: 197, distance: 210.3
drag, startPoint x: 1260, startPoint y: 197, endPoint x: 1283, endPoint y: 190, distance: 24.0
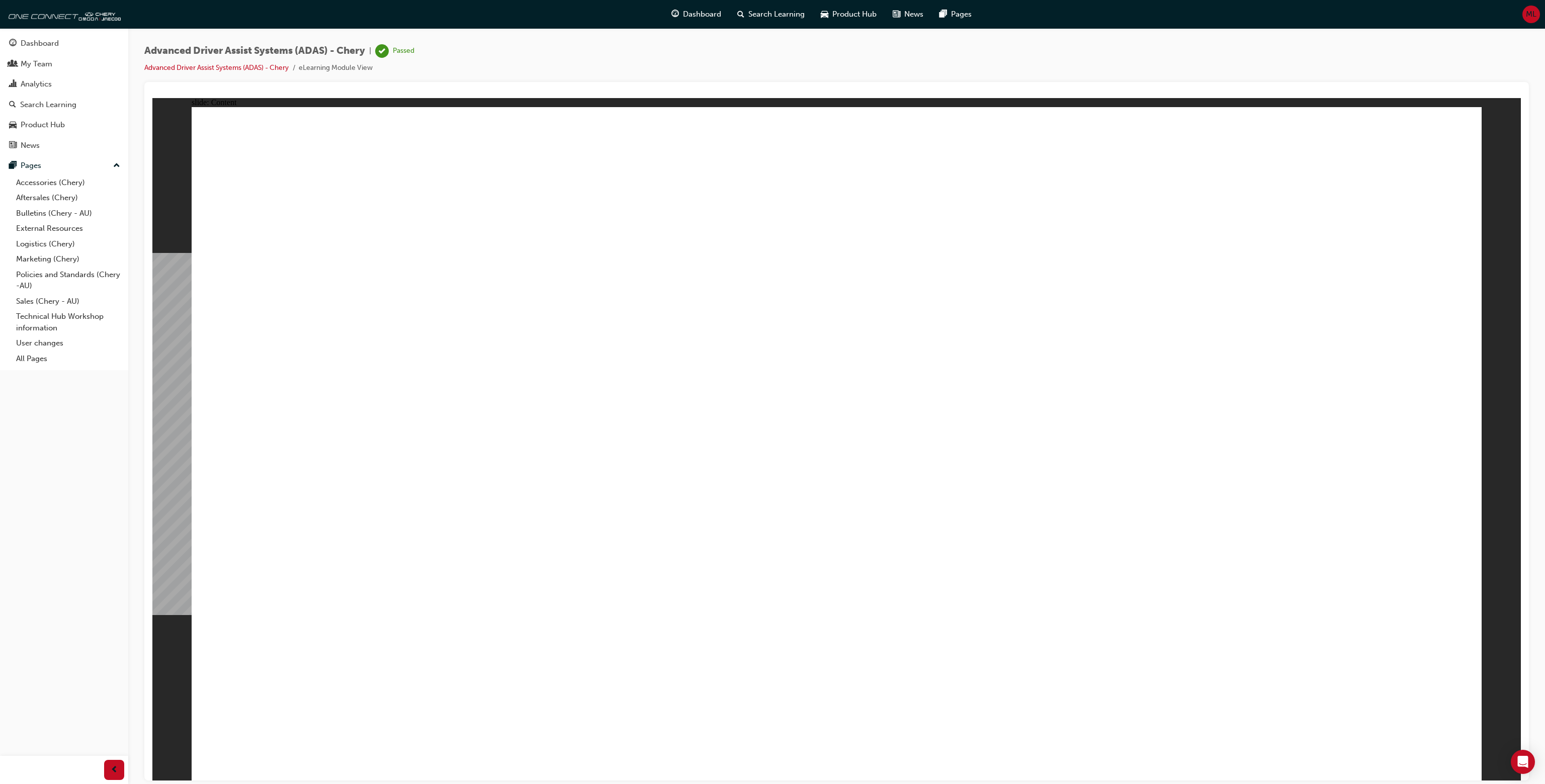
drag, startPoint x: 1304, startPoint y: 187, endPoint x: 1225, endPoint y: 179, distance: 79.4
